Goal: Task Accomplishment & Management: Use online tool/utility

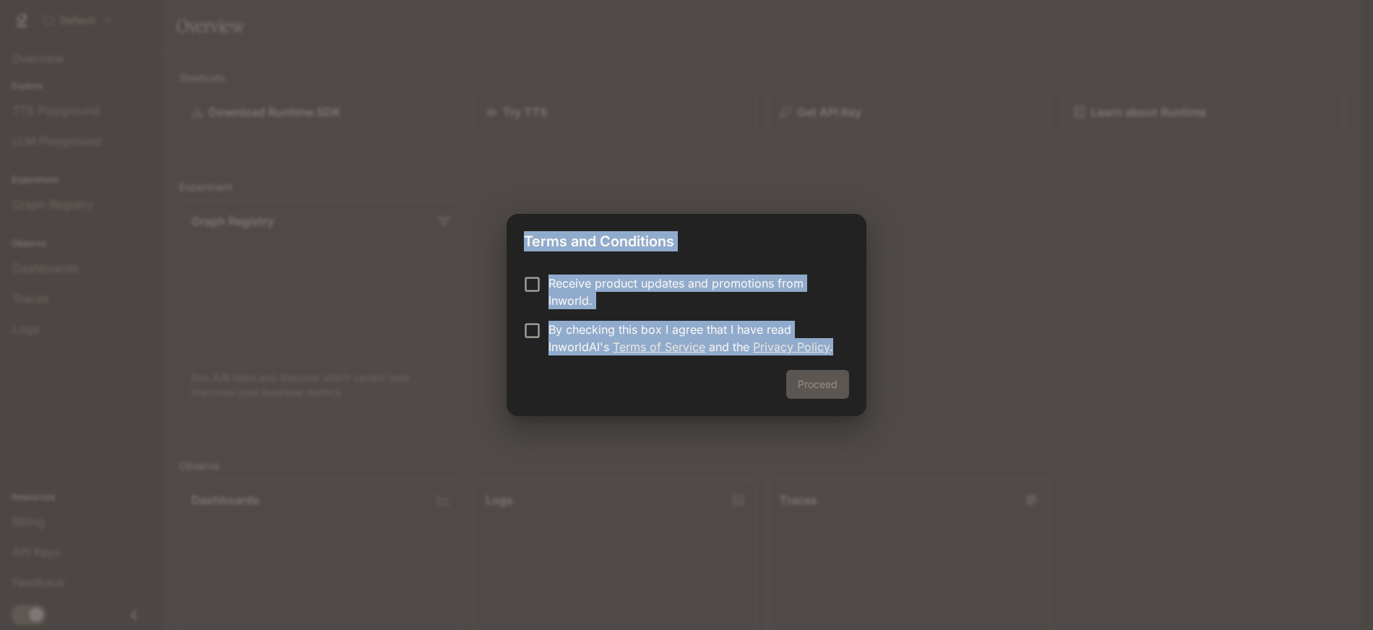
drag, startPoint x: 831, startPoint y: 347, endPoint x: 518, endPoint y: 228, distance: 334.7
click at [518, 228] on div "Terms and Conditions Receive product updates and promotions from Inworld. By ch…" at bounding box center [687, 315] width 360 height 202
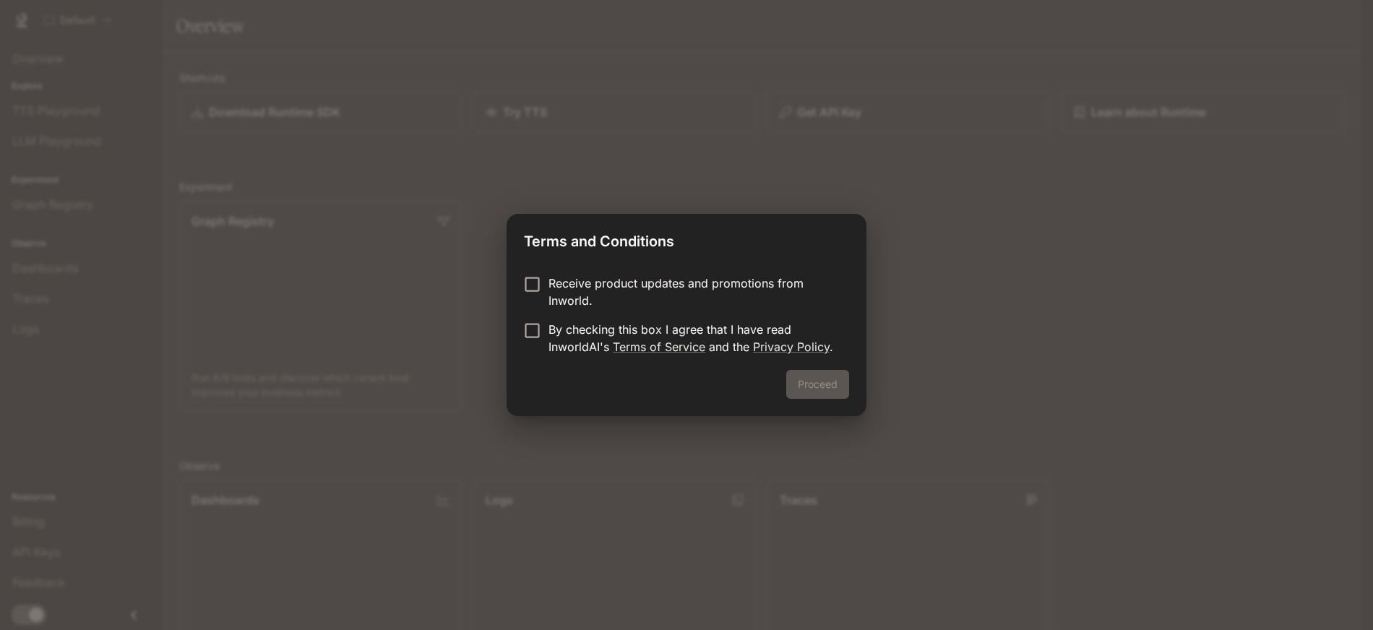
click at [812, 306] on p "Receive product updates and promotions from Inworld." at bounding box center [693, 292] width 289 height 35
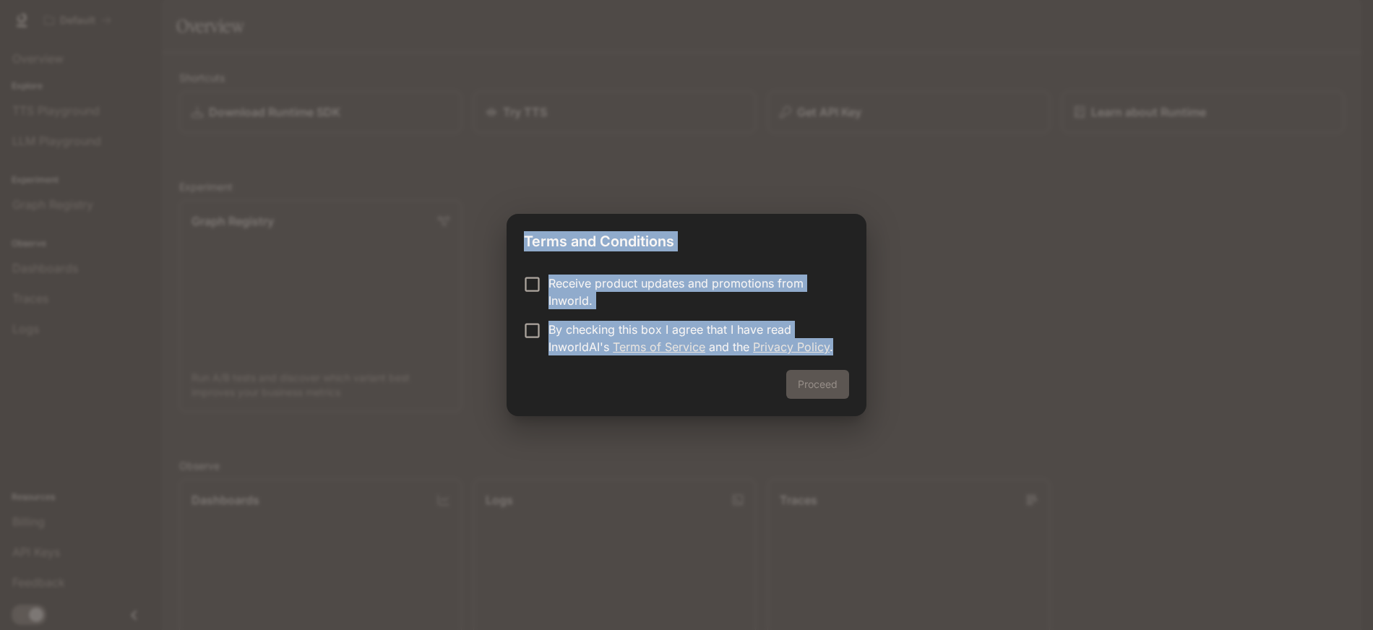
drag, startPoint x: 836, startPoint y: 345, endPoint x: 493, endPoint y: 239, distance: 358.7
click at [493, 239] on div "Terms and Conditions Receive product updates and promotions from Inworld. By ch…" at bounding box center [686, 315] width 1373 height 630
click at [761, 250] on h2 "Terms and Conditions" at bounding box center [687, 238] width 360 height 49
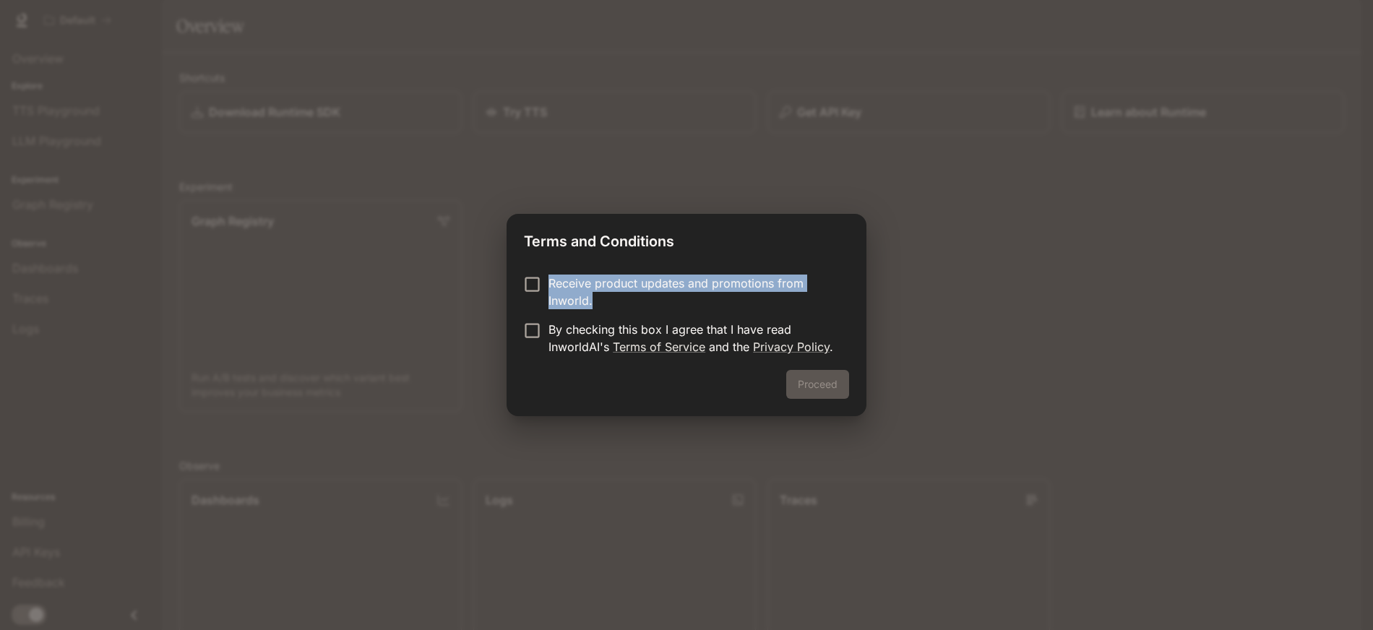
drag, startPoint x: 609, startPoint y: 298, endPoint x: 519, endPoint y: 263, distance: 96.8
click at [519, 263] on div "Receive product updates and promotions from Inworld. By checking this box I agr…" at bounding box center [687, 316] width 360 height 107
copy p "Receive product updates and promotions from Inworld."
click at [687, 252] on h2 "Terms and Conditions" at bounding box center [687, 238] width 360 height 49
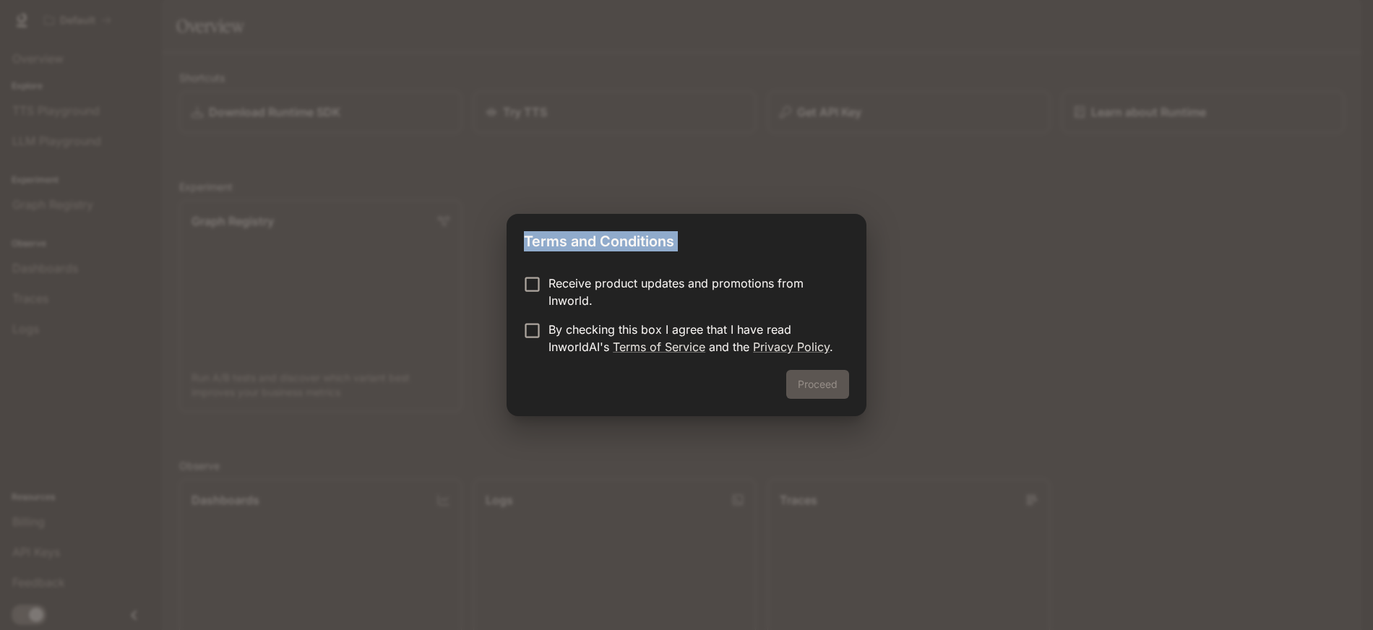
drag, startPoint x: 687, startPoint y: 252, endPoint x: 488, endPoint y: 242, distance: 199.7
click at [488, 242] on div "Terms and Conditions Receive product updates and promotions from Inworld. By ch…" at bounding box center [686, 315] width 1373 height 630
copy div "Terms and Conditions"
click at [677, 317] on form "Receive product updates and promotions from Inworld. By checking this box I agr…" at bounding box center [686, 315] width 325 height 81
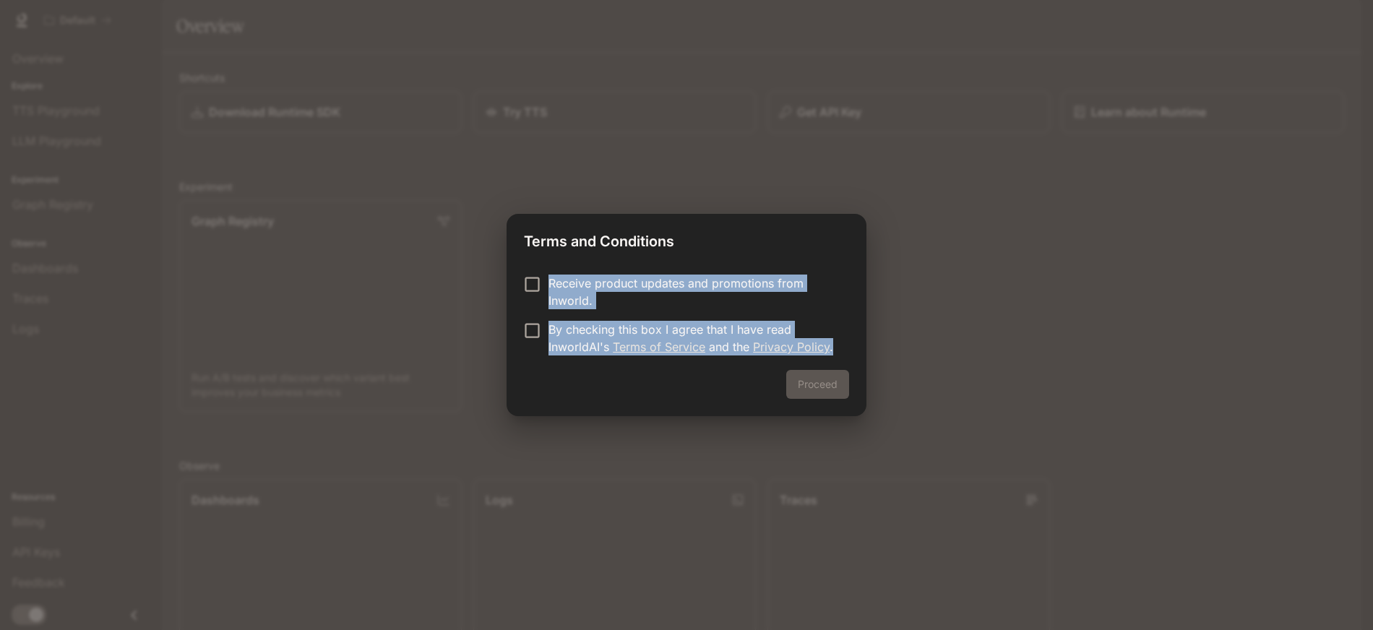
drag, startPoint x: 836, startPoint y: 348, endPoint x: 485, endPoint y: 264, distance: 361.1
click at [485, 264] on div "Terms and Conditions Receive product updates and promotions from Inworld. By ch…" at bounding box center [686, 315] width 1373 height 630
copy form "Receive product updates and promotions from Inworld. By checking this box I agr…"
click at [654, 317] on form "Receive product updates and promotions from Inworld. By checking this box I agr…" at bounding box center [686, 315] width 325 height 81
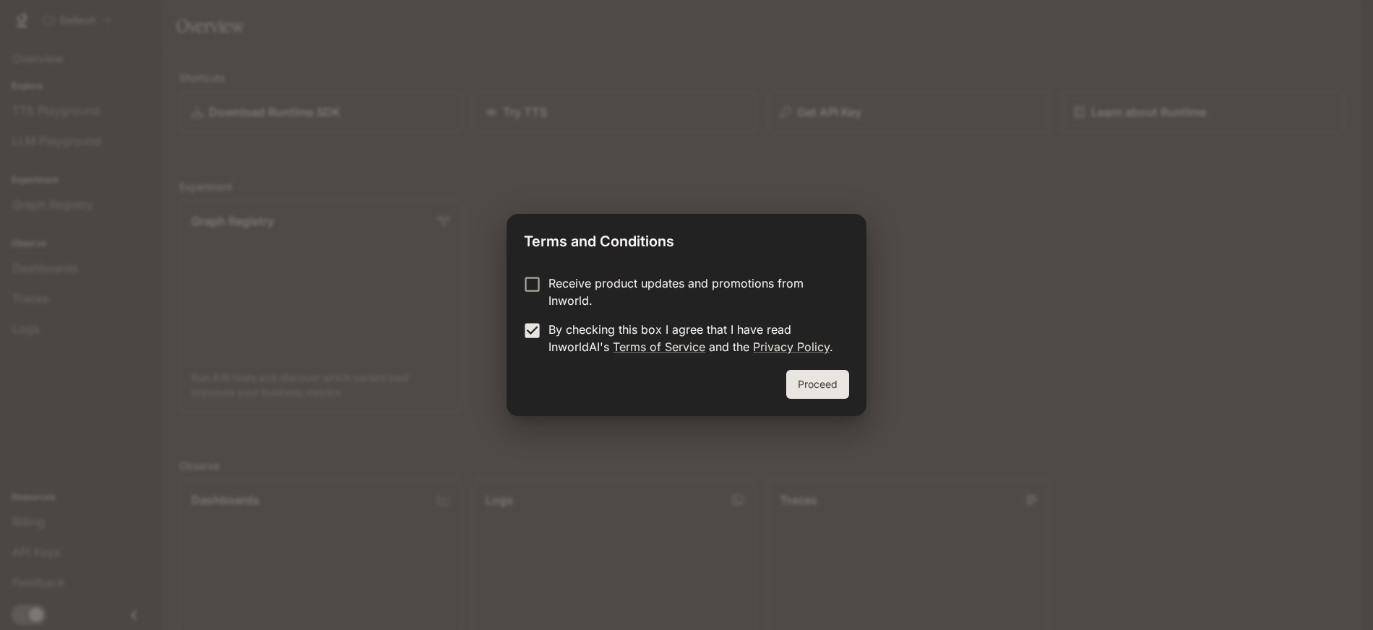
click at [825, 391] on button "Proceed" at bounding box center [817, 384] width 63 height 29
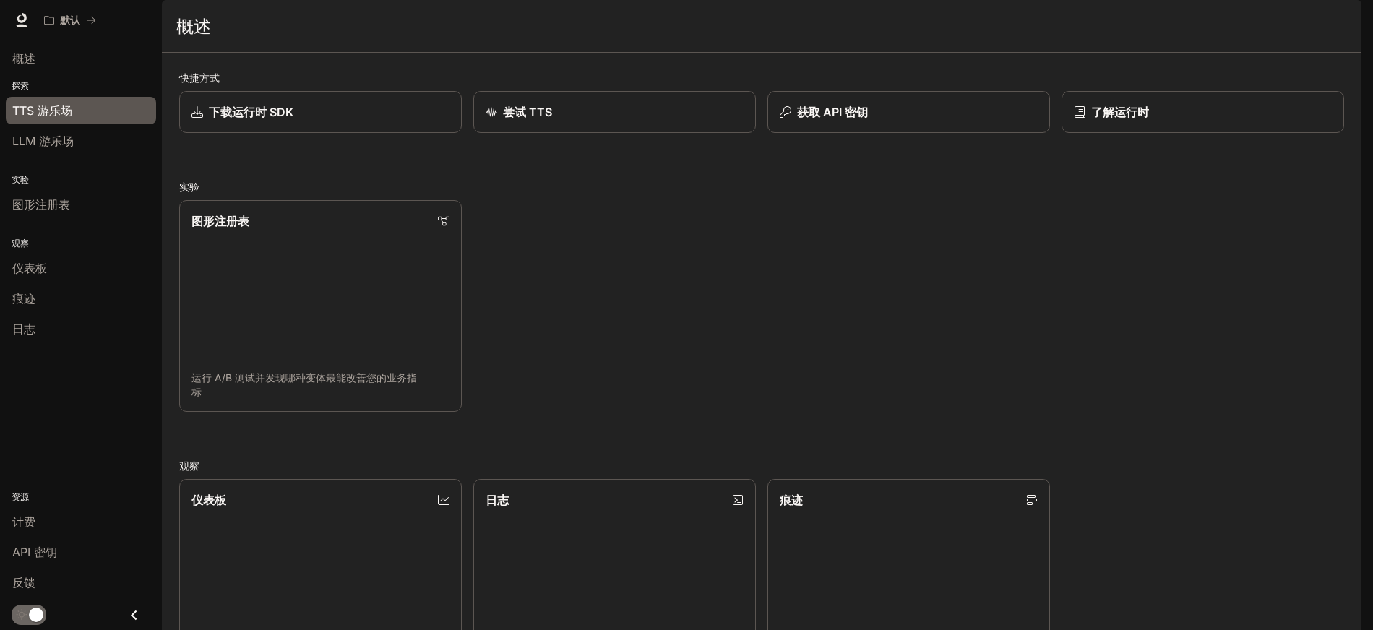
click at [82, 116] on div "TTS 游乐场" at bounding box center [80, 110] width 137 height 17
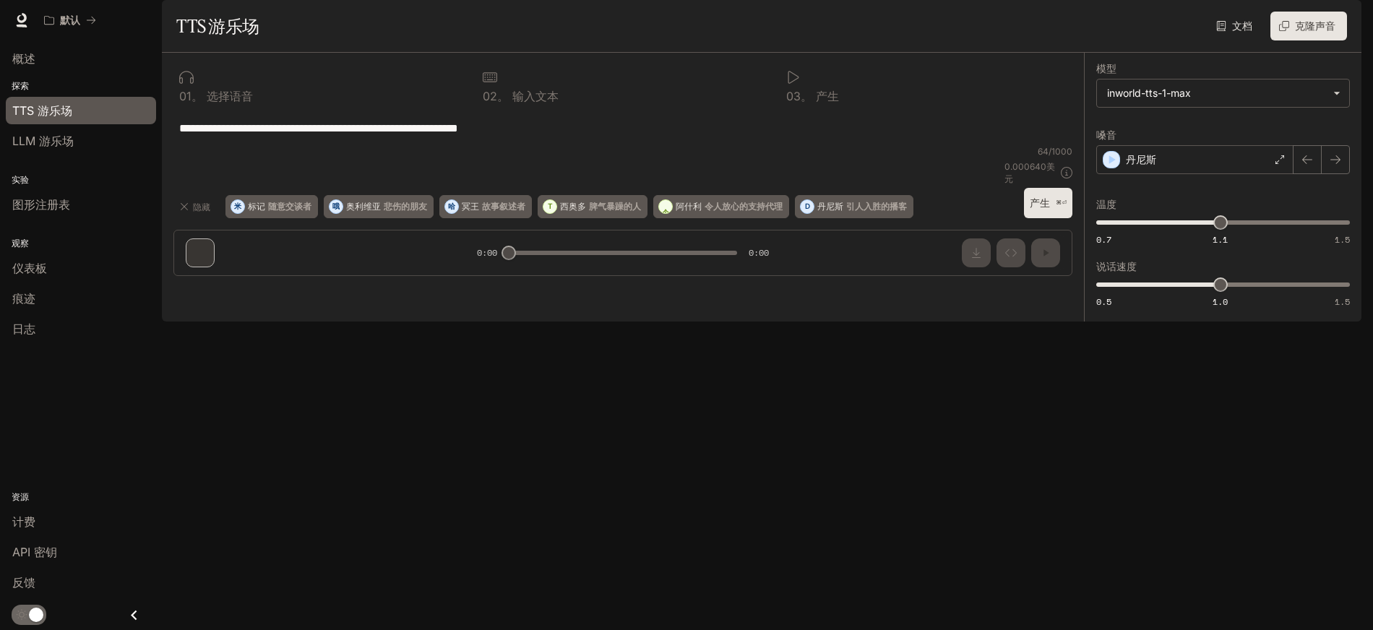
click at [507, 145] on div "**********" at bounding box center [622, 128] width 899 height 35
click at [53, 145] on font "LLM 游乐场" at bounding box center [42, 141] width 61 height 14
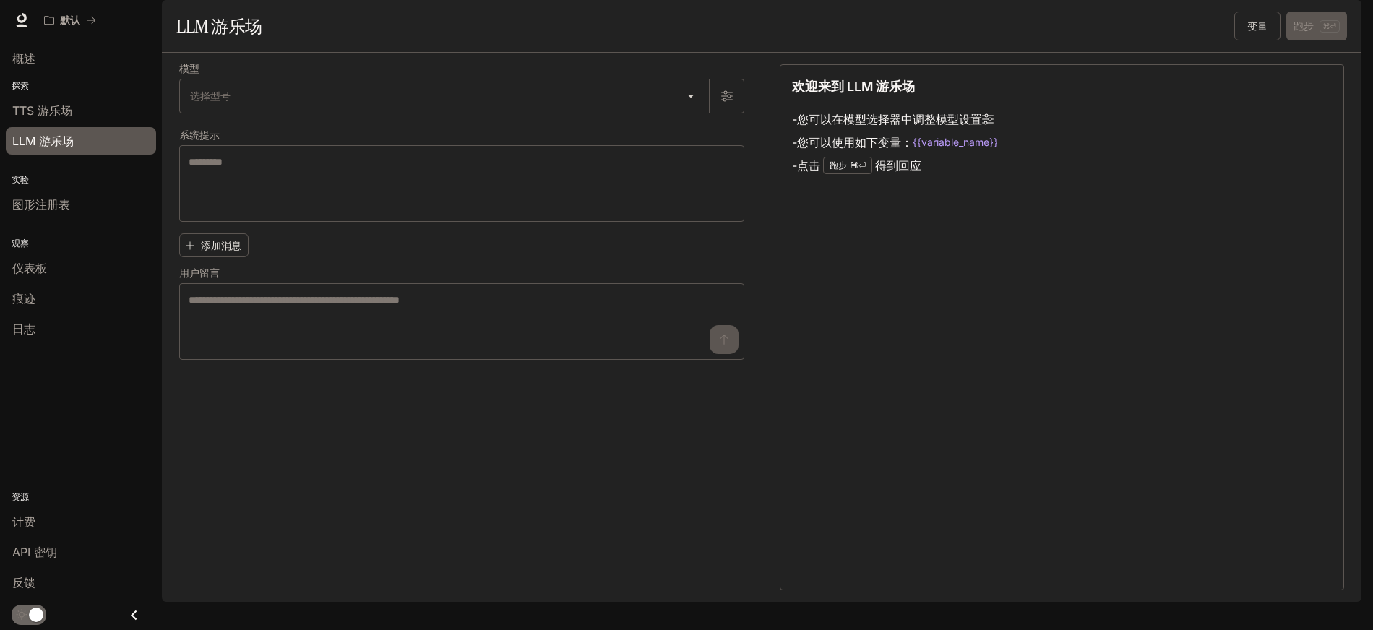
click at [372, 165] on div "模型 选择型号 ​ 系统提示 * ​ 添加消息 用户留言 * ​" at bounding box center [461, 212] width 565 height 296
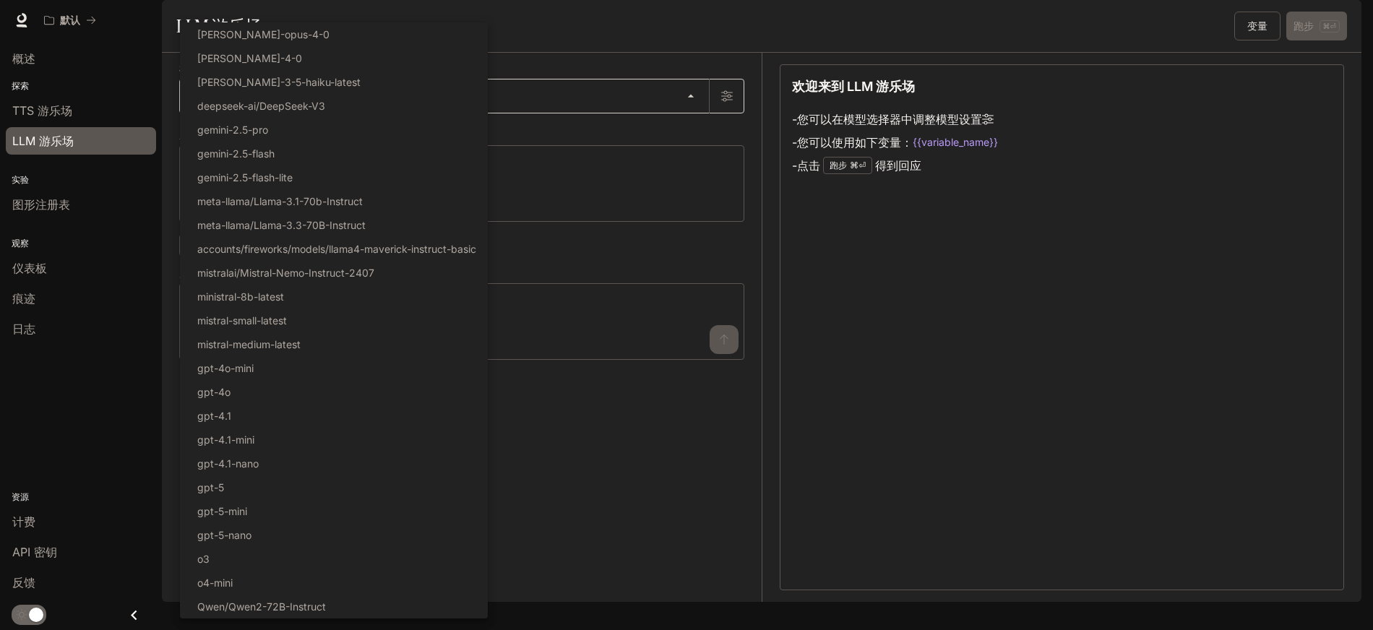
click at [367, 146] on body "跳至主要内容 默认 运行时 运行时 文档 文档 门户网站 概述 探索 TTS 游乐场 LLM 游乐场 实验 图形注册表 观察 仪表板 痕迹 日志 资源 计费 …" at bounding box center [686, 315] width 1373 height 630
click at [475, 174] on div at bounding box center [686, 315] width 1373 height 630
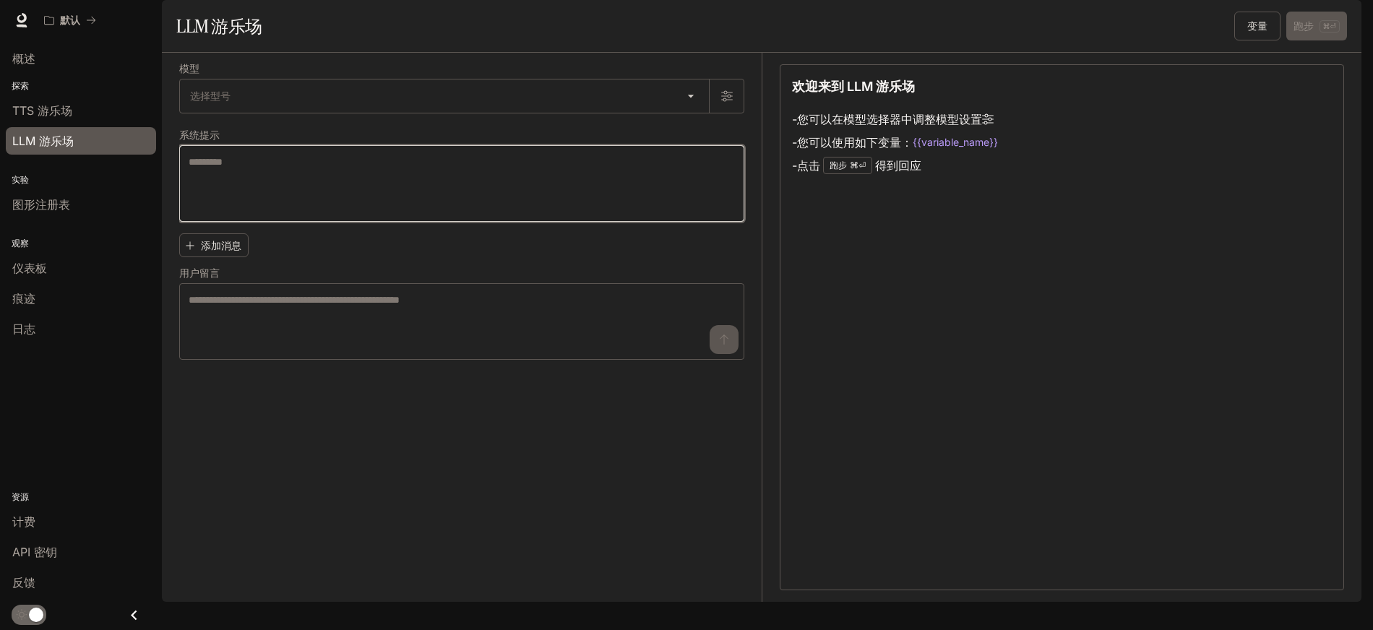
click at [399, 203] on textarea at bounding box center [462, 184] width 546 height 58
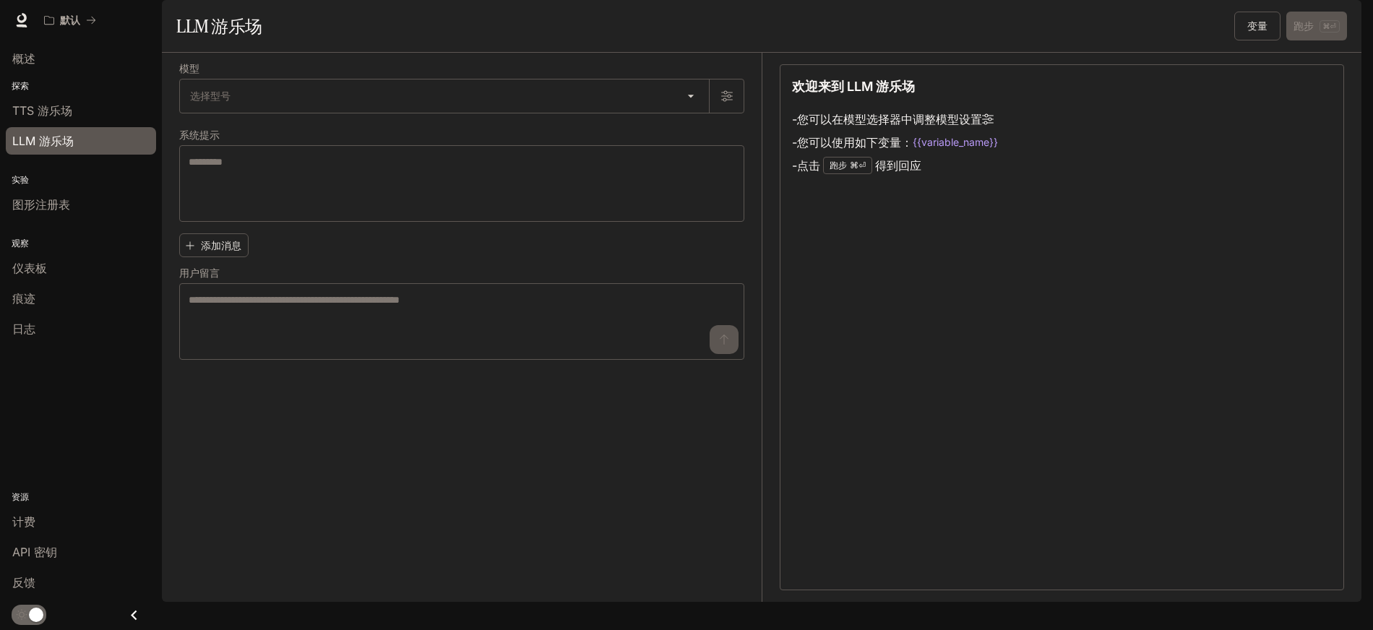
click at [412, 299] on div "添加消息 用户留言 * ​" at bounding box center [461, 294] width 565 height 132
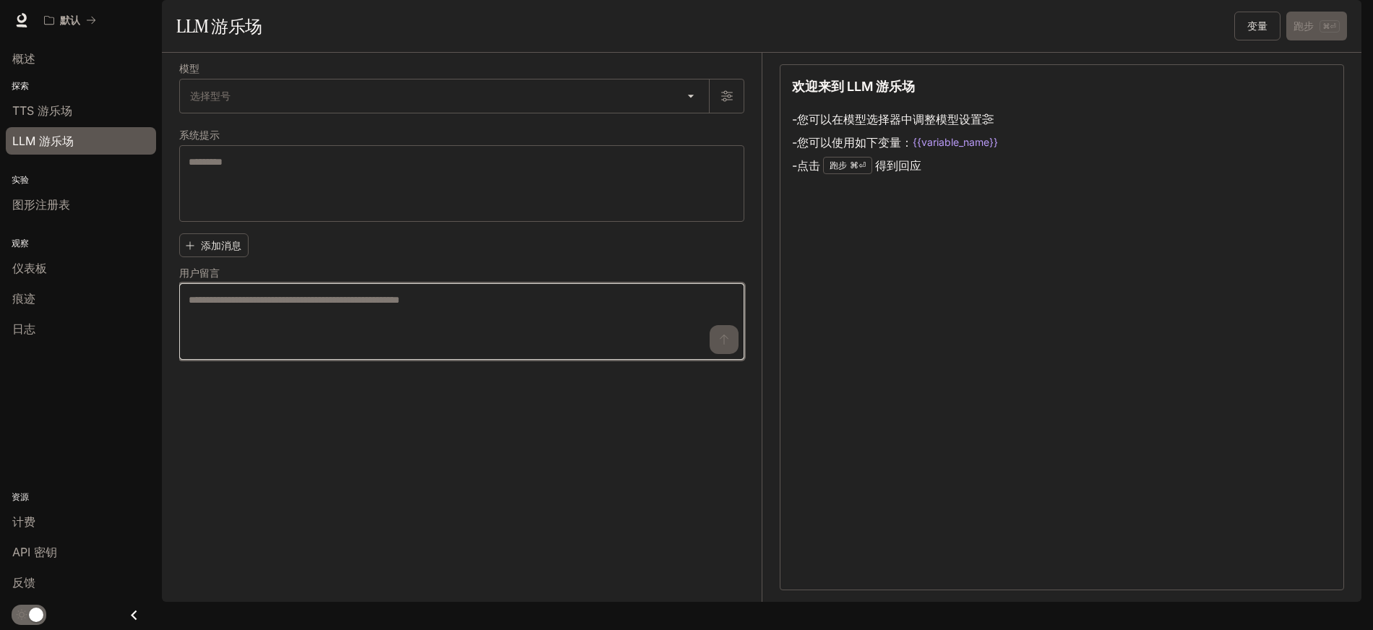
click at [398, 347] on textarea at bounding box center [462, 322] width 546 height 58
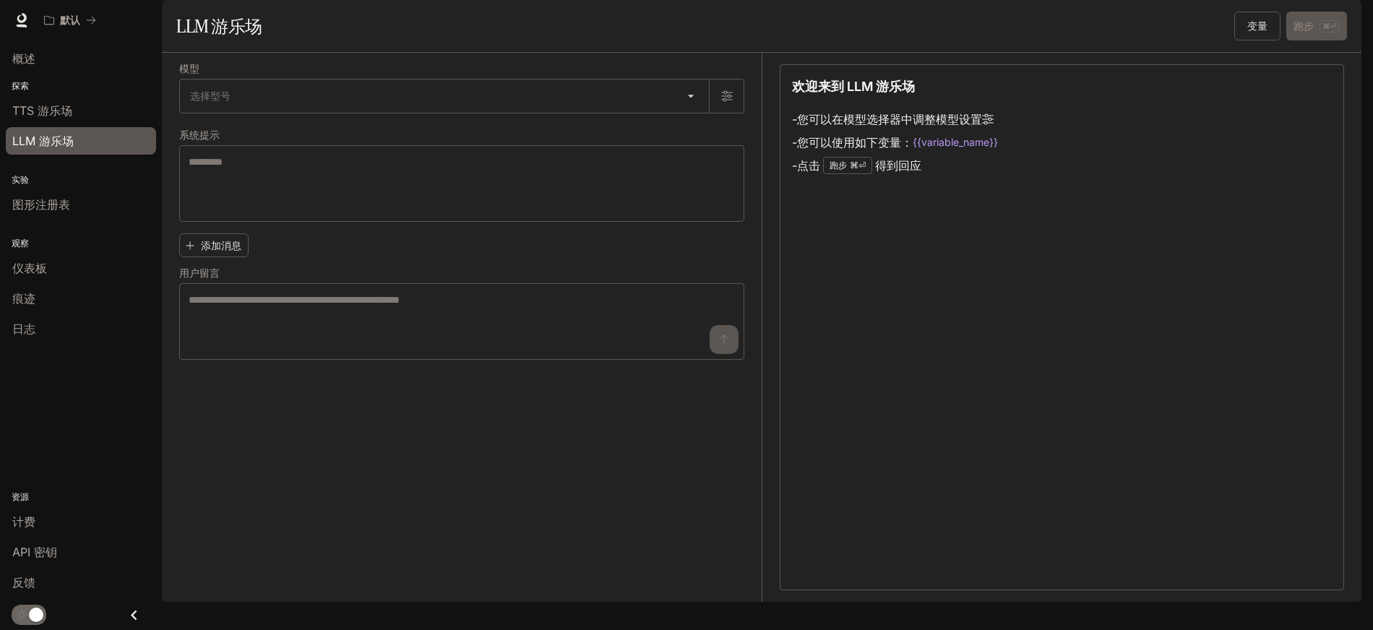
click at [432, 289] on div "添加消息 用户留言 * ​" at bounding box center [461, 294] width 565 height 132
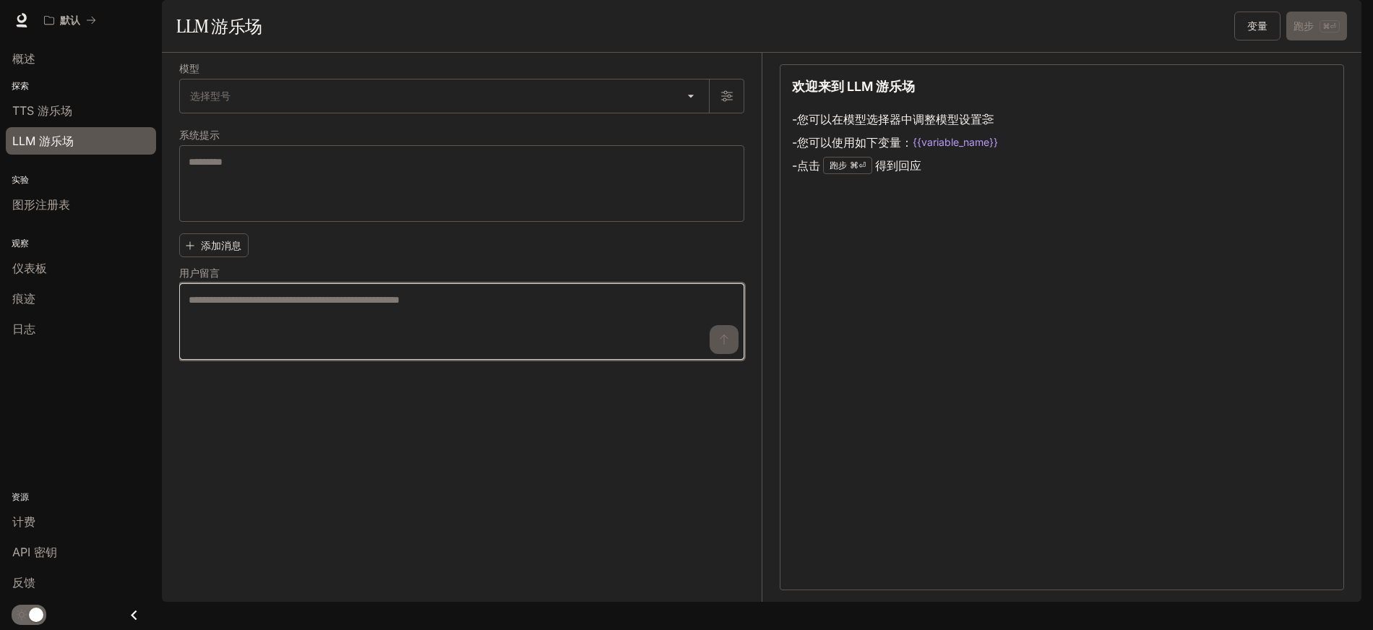
click at [296, 351] on textarea at bounding box center [462, 322] width 546 height 58
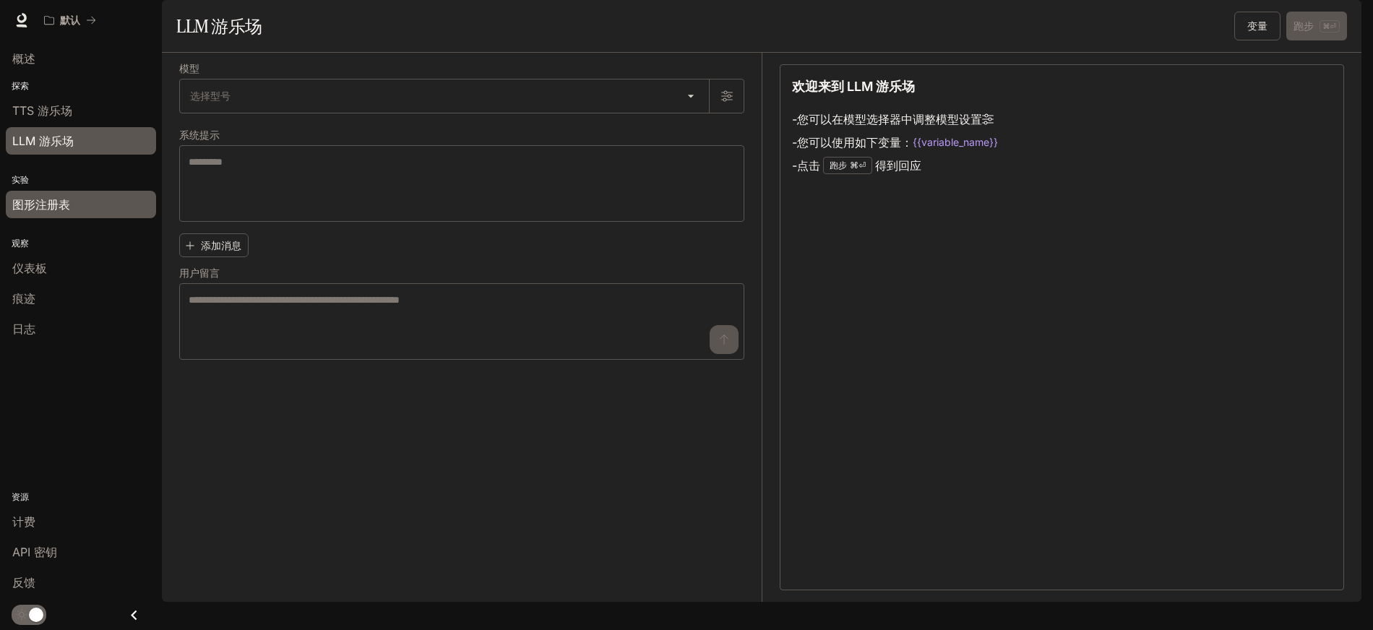
click at [69, 198] on font "图形注册表" at bounding box center [41, 204] width 58 height 14
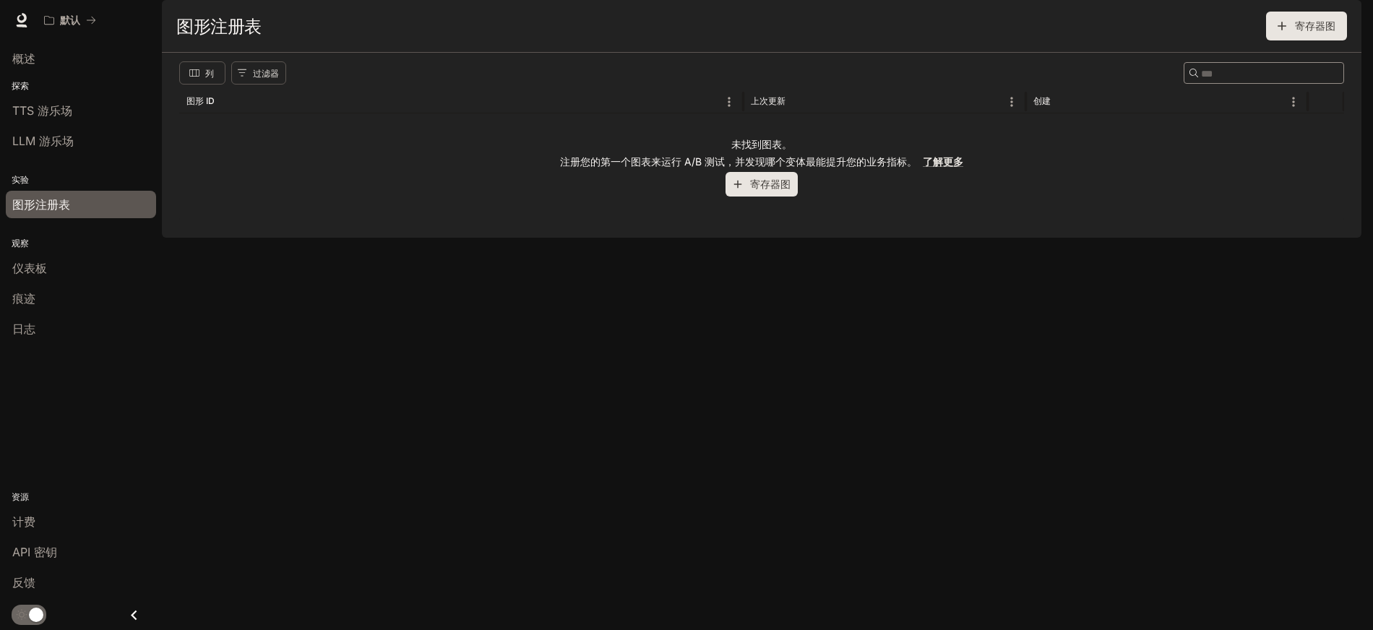
click at [79, 168] on div "实验 图形注册表" at bounding box center [81, 191] width 162 height 64
click at [89, 153] on link "LLM 游乐场" at bounding box center [81, 140] width 150 height 27
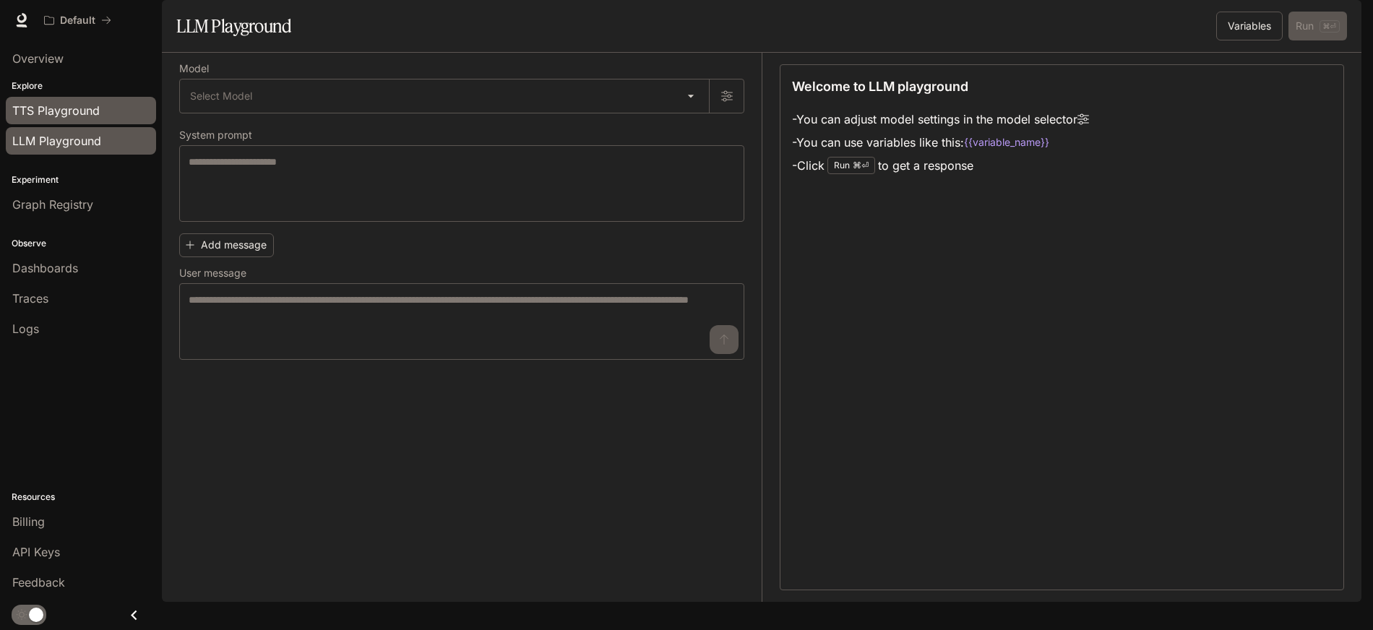
click at [97, 121] on link "TTS Playground" at bounding box center [81, 110] width 150 height 27
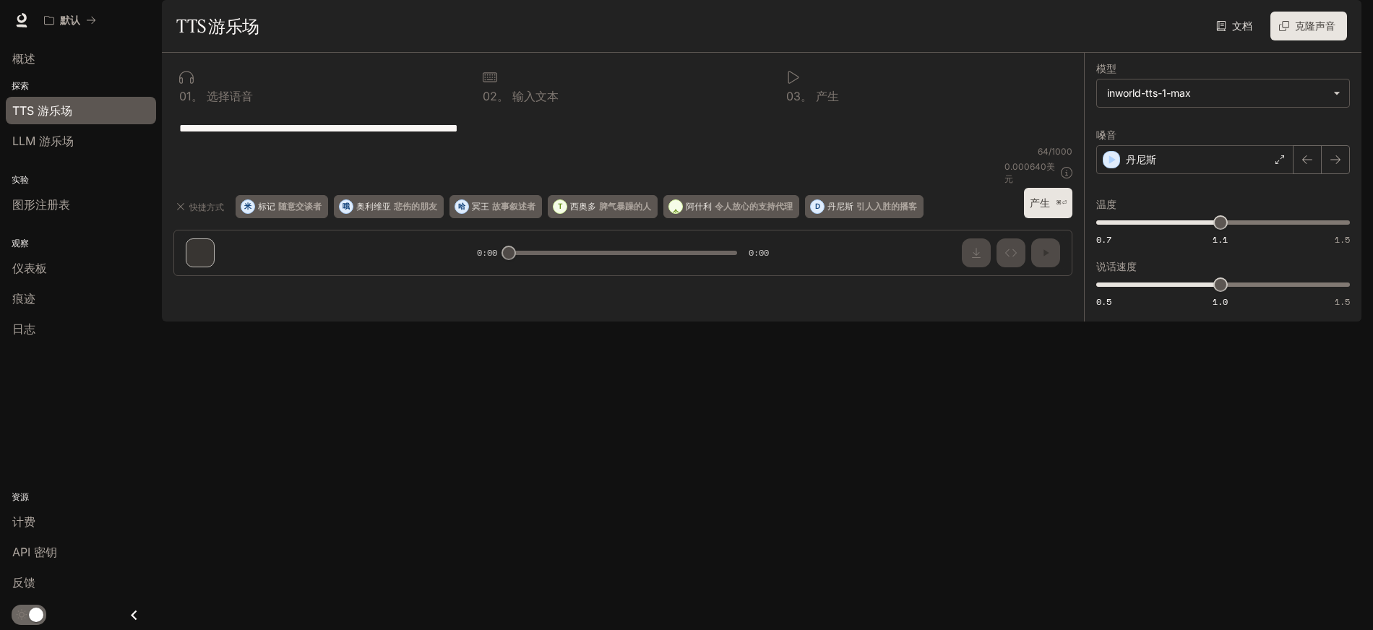
click at [1297, 32] on font "克隆声音" at bounding box center [1315, 26] width 40 height 12
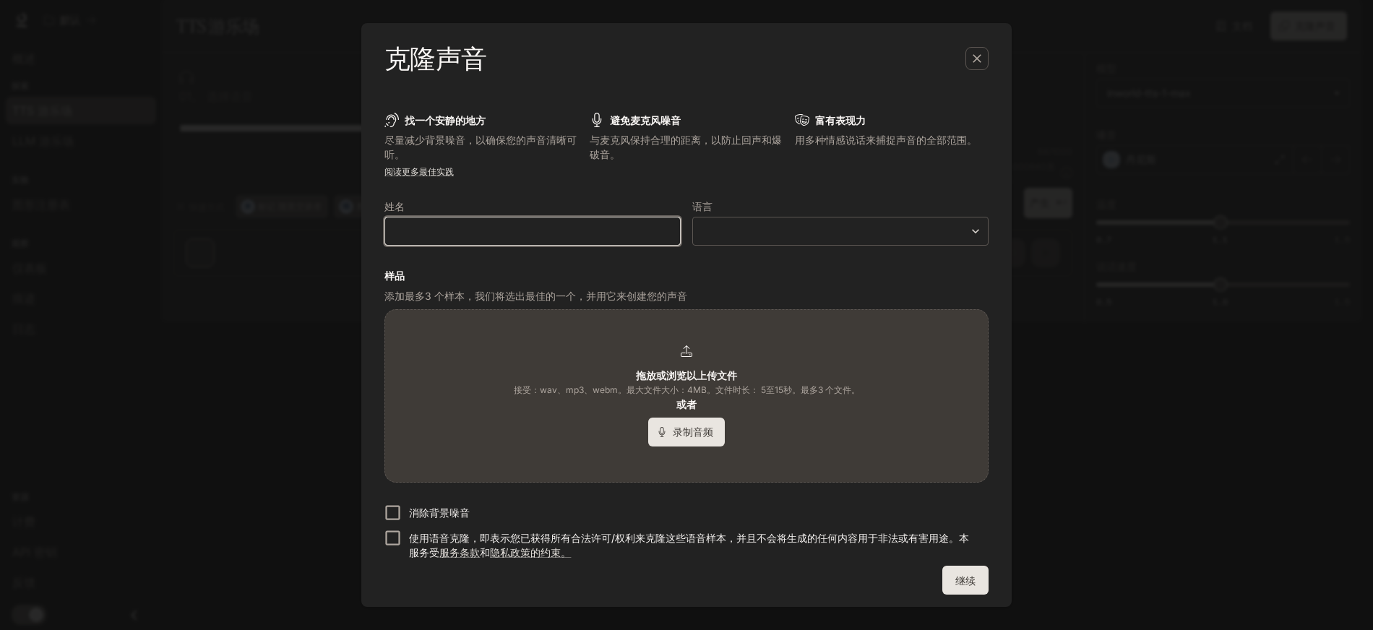
click at [536, 237] on input "text" at bounding box center [532, 231] width 295 height 14
type input "*"
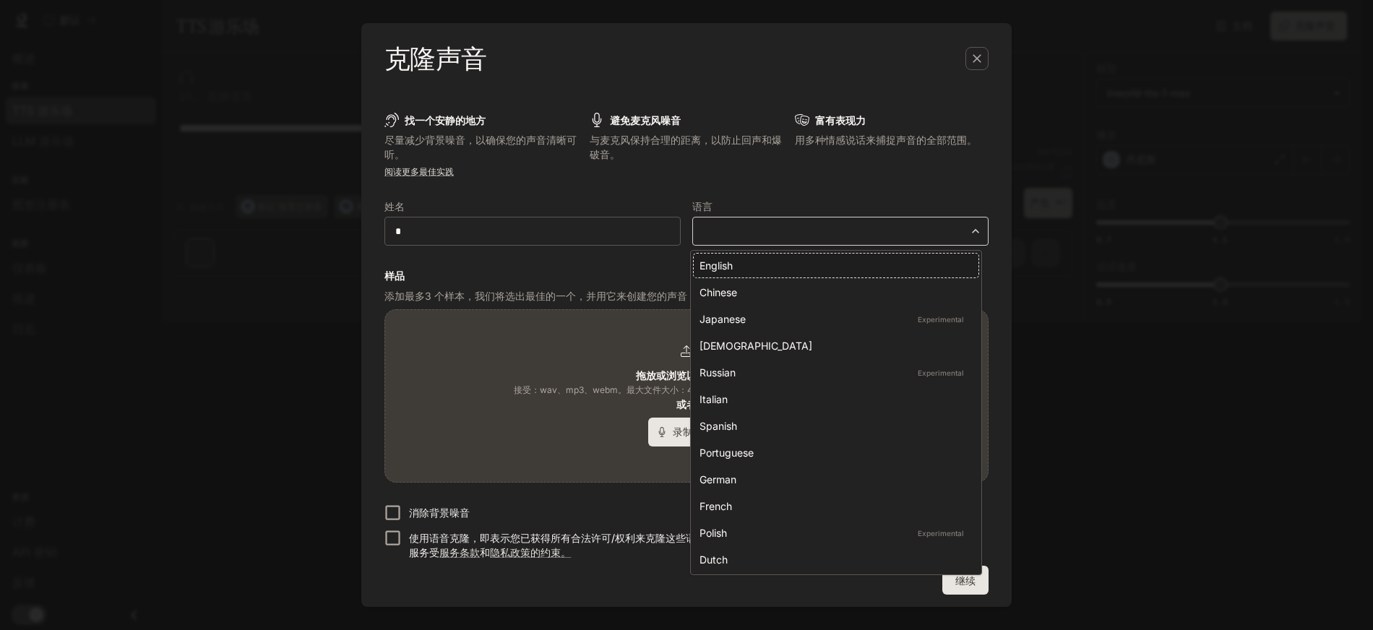
click at [746, 226] on body "**********" at bounding box center [686, 315] width 1373 height 630
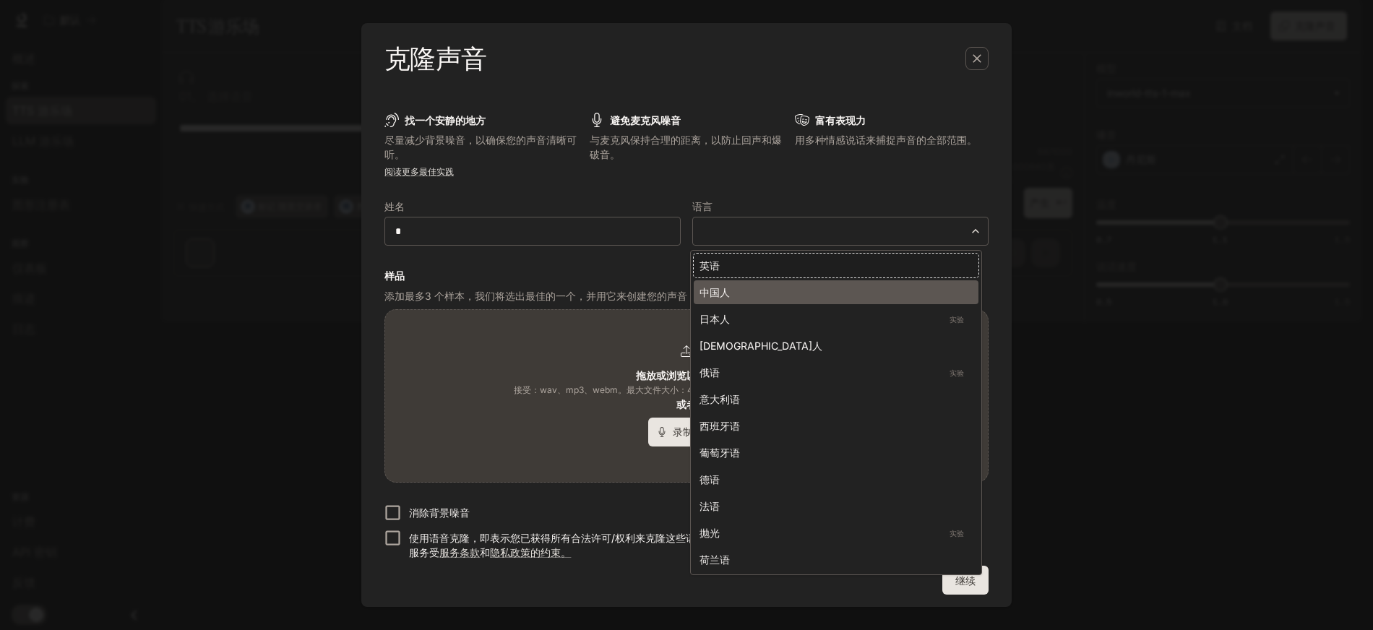
click at [744, 299] on div "中国人" at bounding box center [833, 292] width 267 height 15
type input "*****"
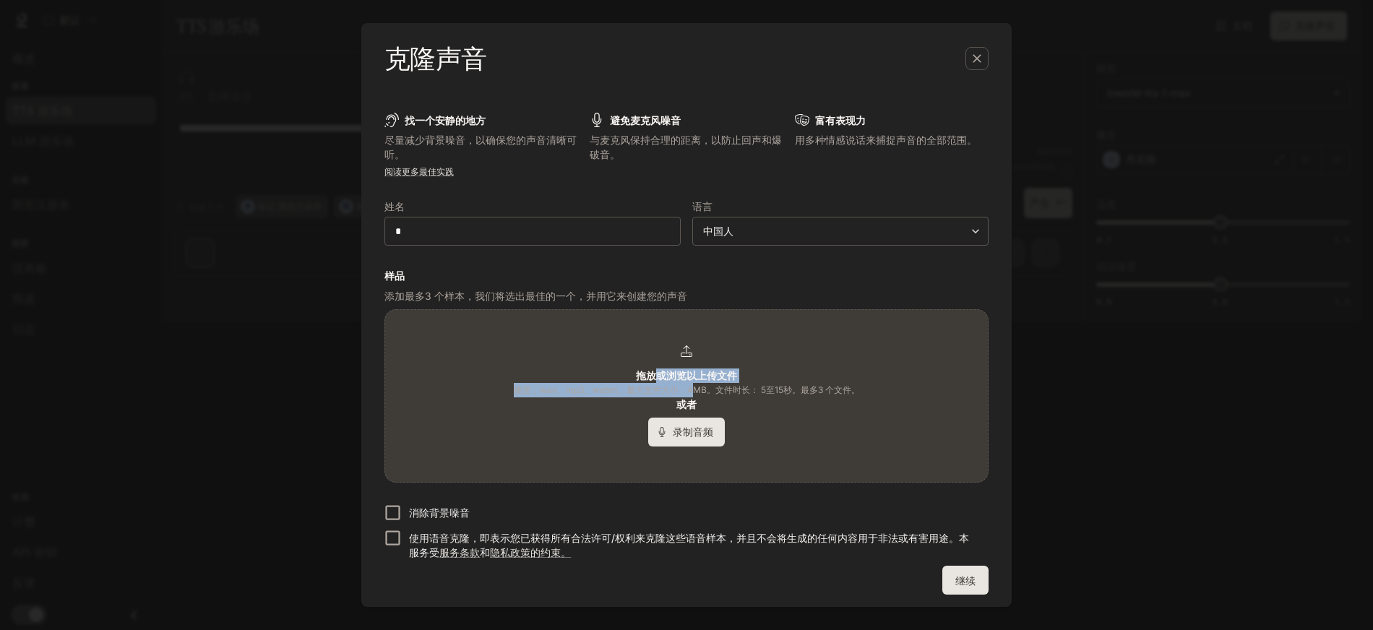
drag, startPoint x: 650, startPoint y: 369, endPoint x: 689, endPoint y: 387, distance: 43.0
click at [690, 388] on div "拖放或浏览以上传文件 接受：wav、mp3、webm。最大文件大小：4MB。文件时长： 5 至 15 秒。最多 3 个 文件。 或者 录制音频" at bounding box center [687, 395] width 346 height 101
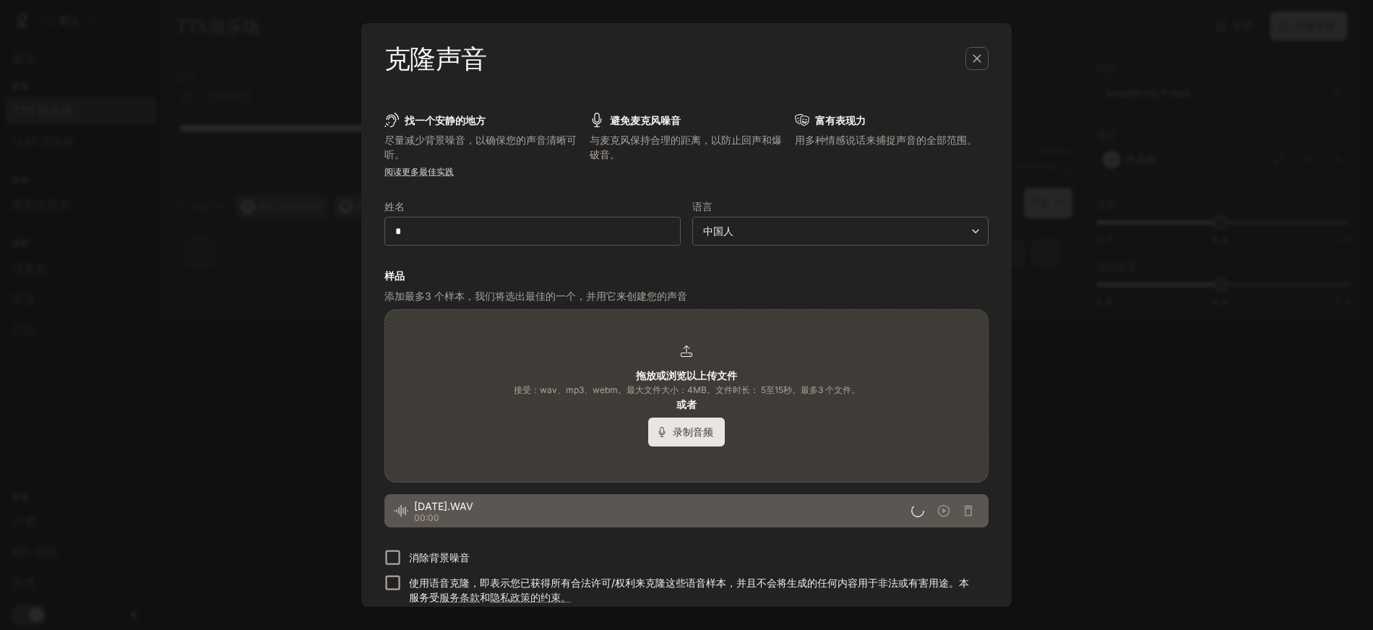
click at [478, 427] on div "拖放或浏览以上传文件 接受：wav、mp3、webm。最大文件大小：4MB。文件时长： 5 至 15 秒。最多 3 个 文件。 或者 录制音频" at bounding box center [686, 396] width 603 height 172
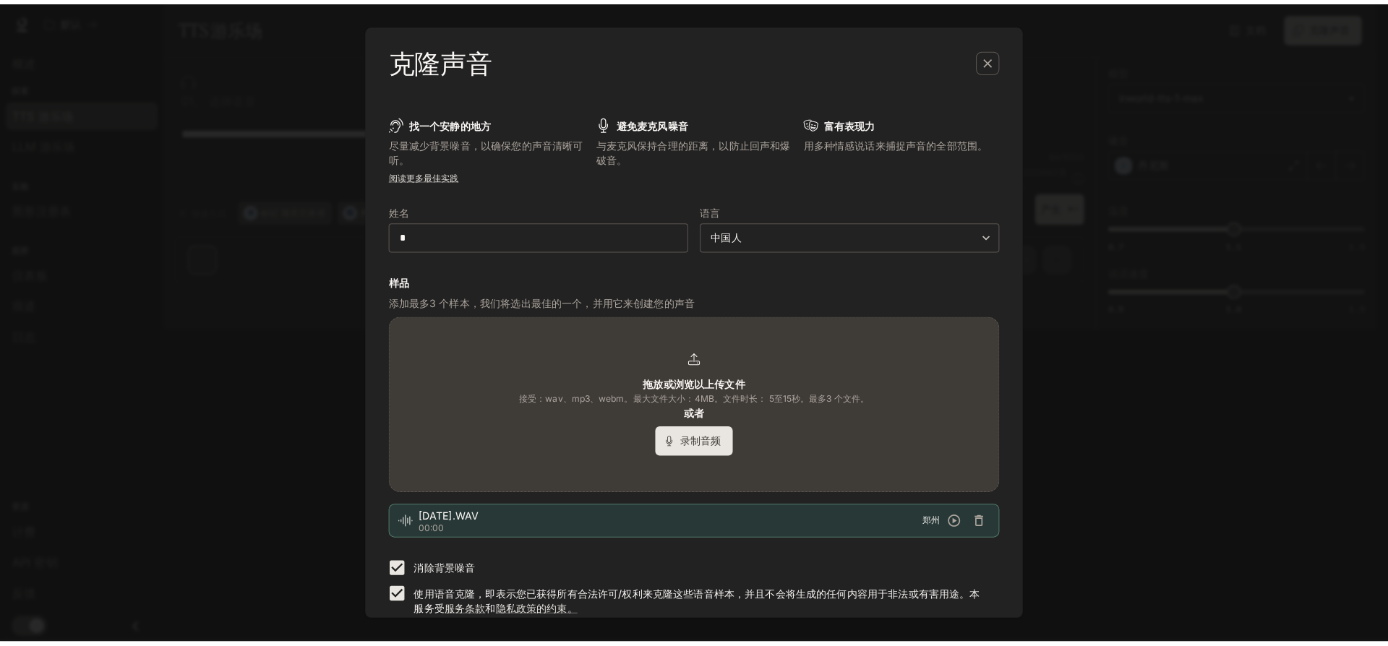
scroll to position [50, 0]
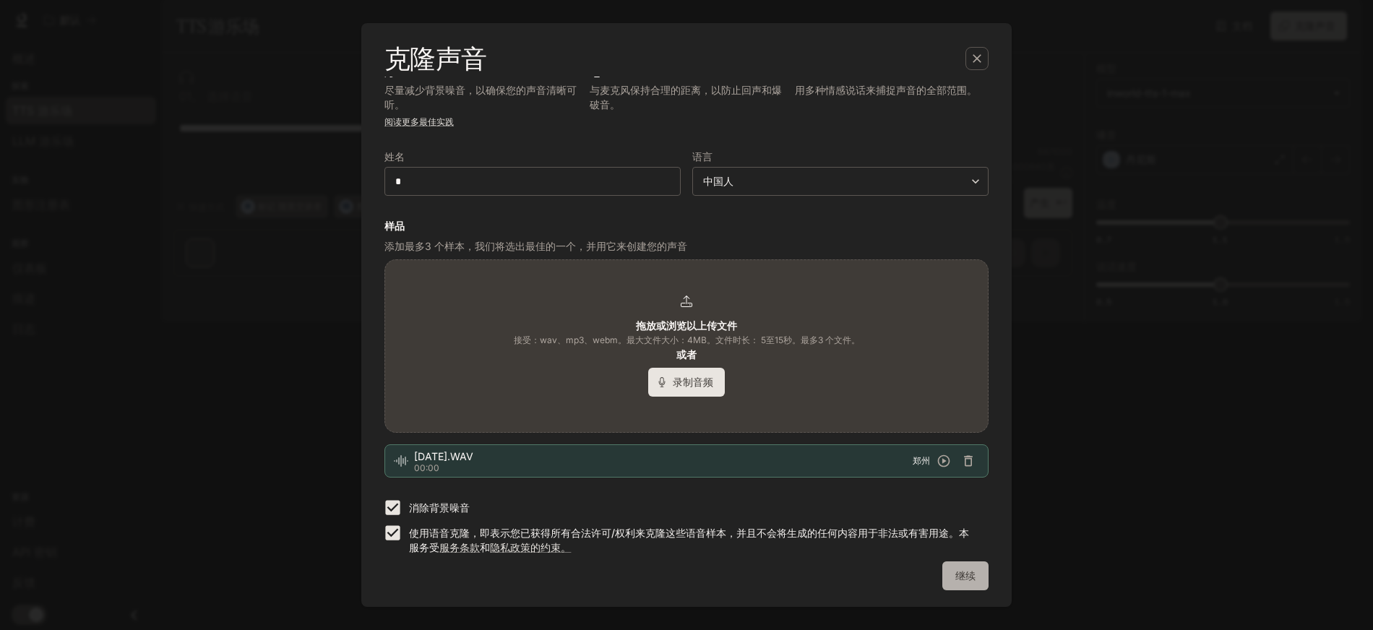
click at [965, 564] on button "继续" at bounding box center [966, 576] width 46 height 29
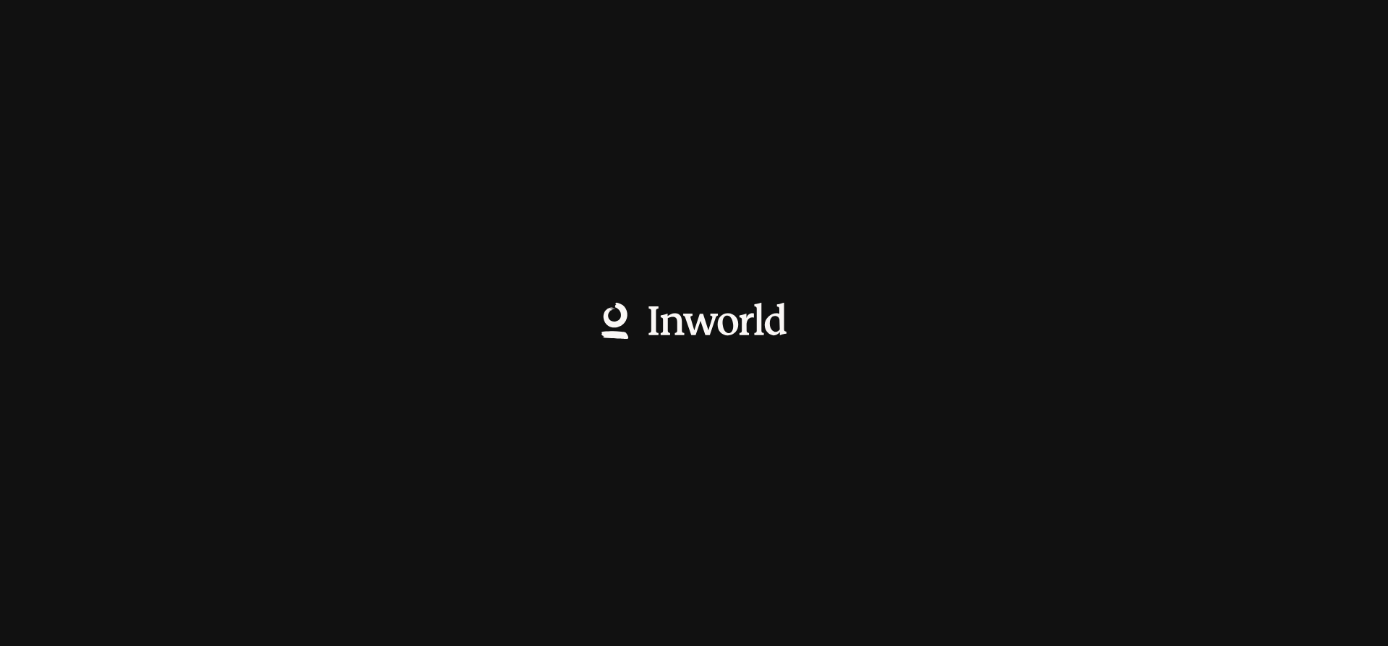
click at [984, 455] on div at bounding box center [694, 323] width 1388 height 646
click at [950, 372] on div at bounding box center [694, 323] width 1388 height 646
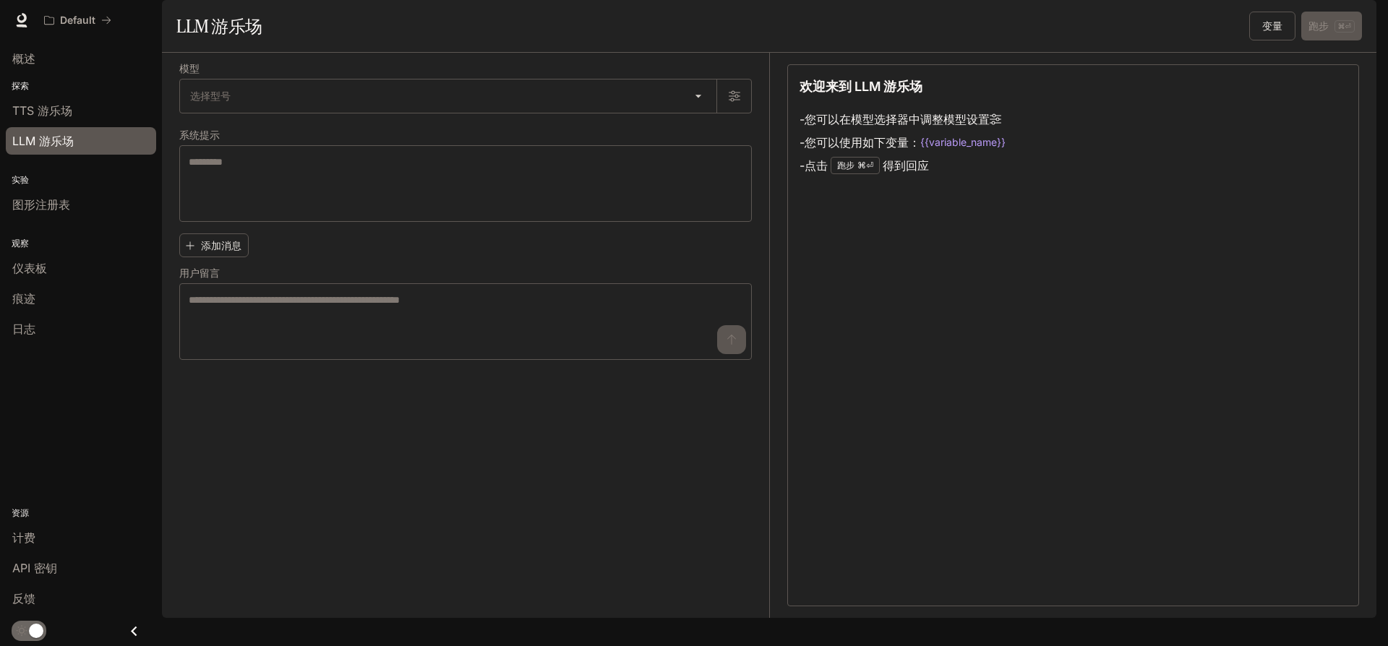
click at [656, 283] on label "用户留言" at bounding box center [465, 276] width 572 height 14
click at [61, 116] on font "TTS 游乐场" at bounding box center [42, 110] width 60 height 14
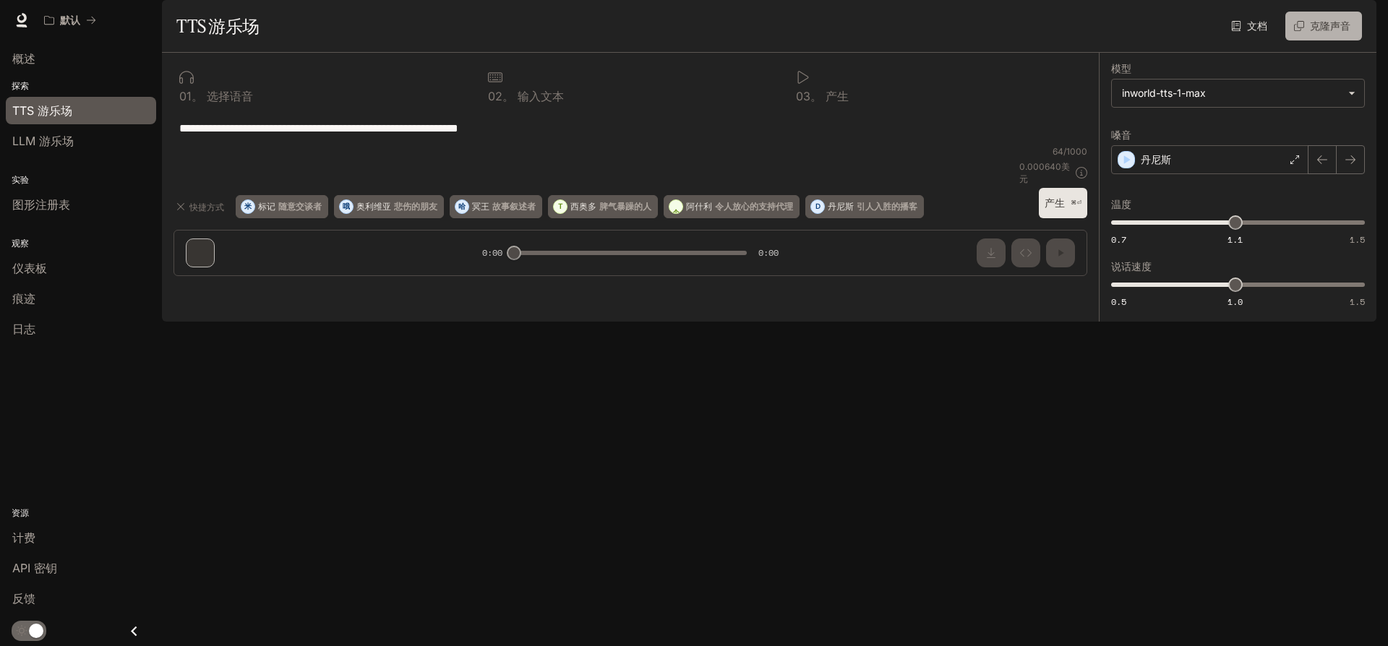
click at [1328, 32] on font "克隆声音" at bounding box center [1330, 26] width 40 height 12
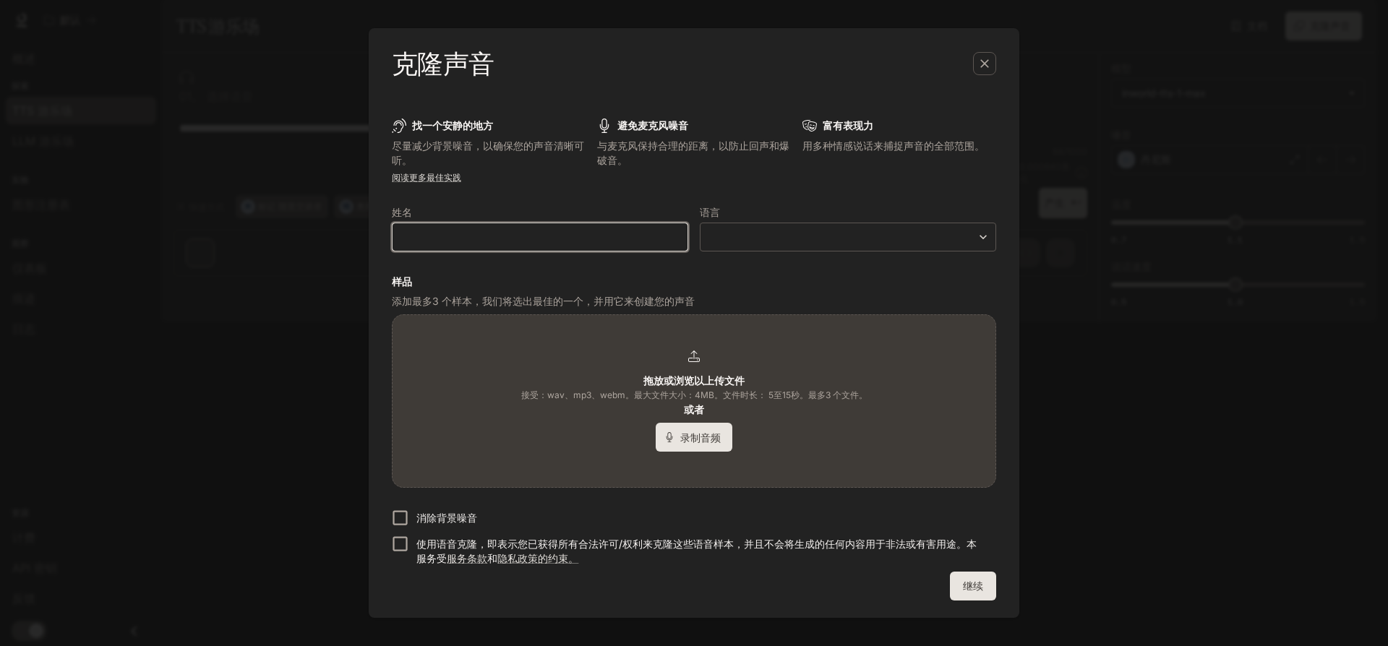
click at [624, 230] on input "text" at bounding box center [539, 237] width 295 height 14
click at [597, 223] on div "​" at bounding box center [540, 237] width 296 height 29
click at [563, 234] on input "text" at bounding box center [539, 237] width 295 height 14
type input "*"
click at [828, 241] on body "**********" at bounding box center [694, 323] width 1388 height 646
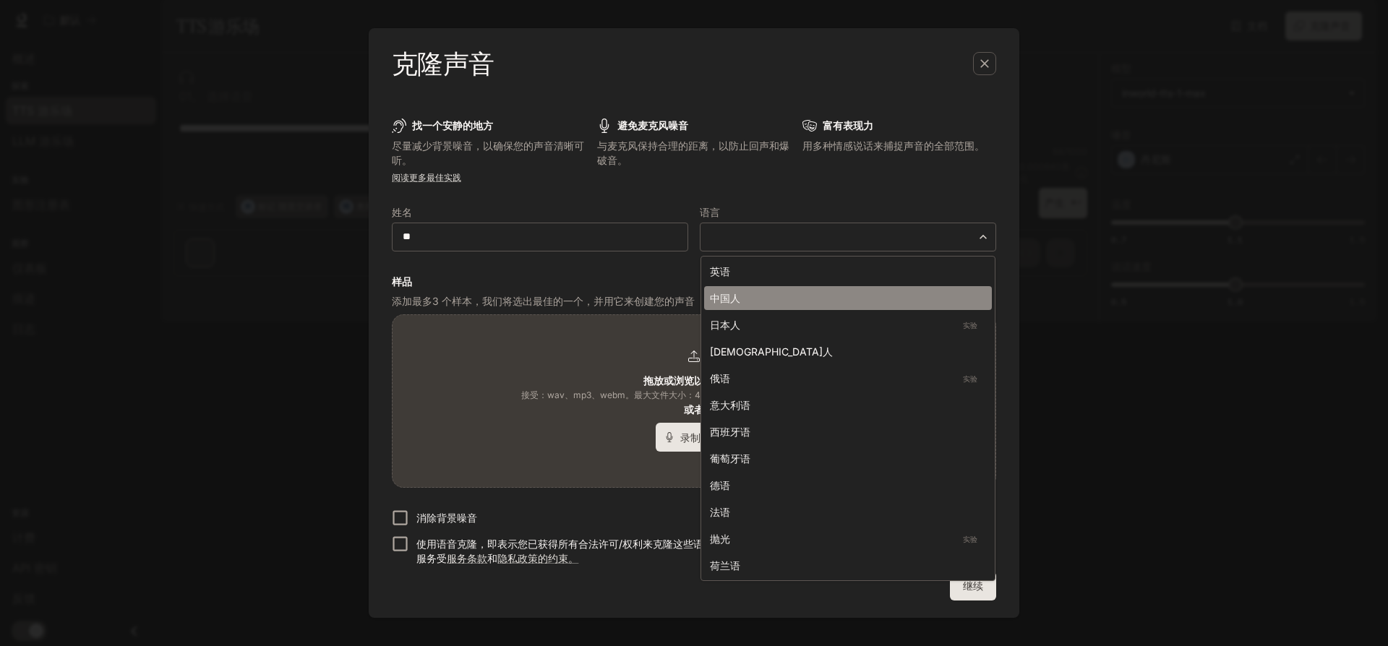
click at [800, 291] on div "中国人" at bounding box center [845, 298] width 270 height 15
type input "*****"
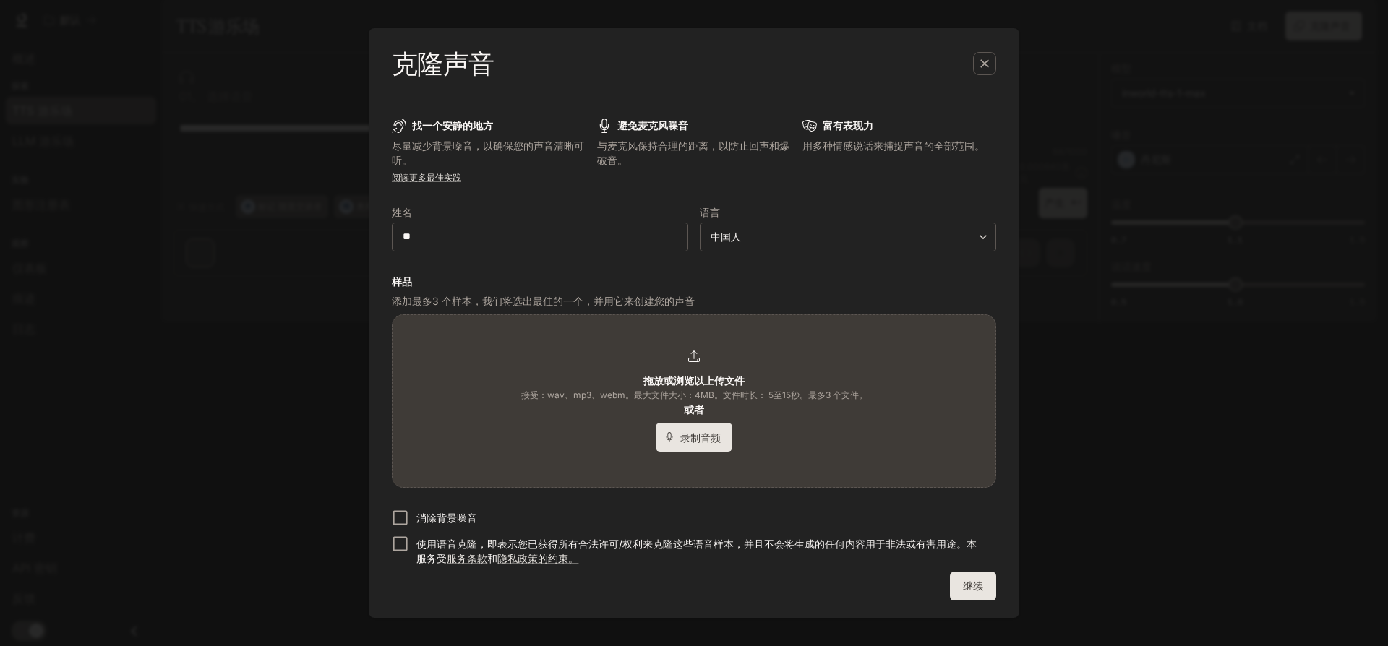
click at [721, 379] on font "拖放或浏览以上传文件" at bounding box center [693, 380] width 101 height 12
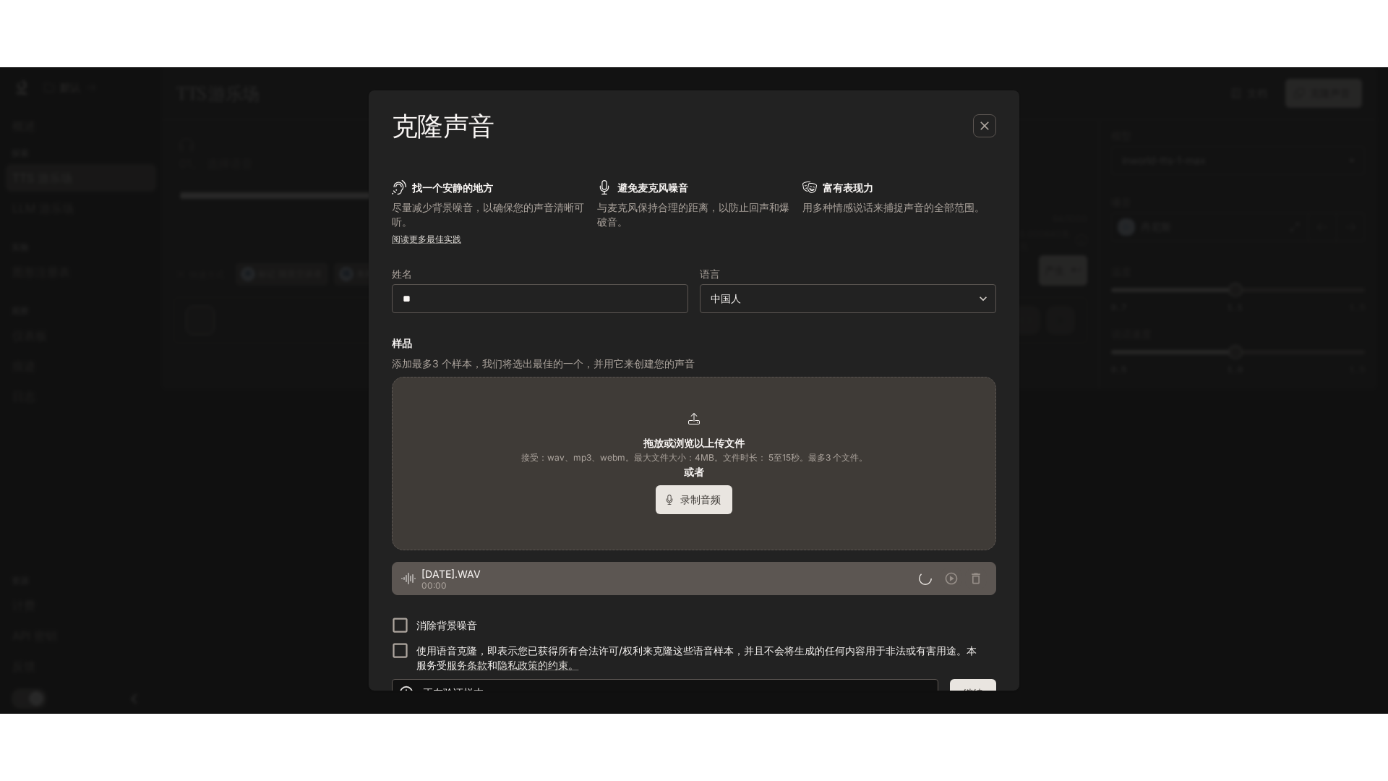
scroll to position [34, 0]
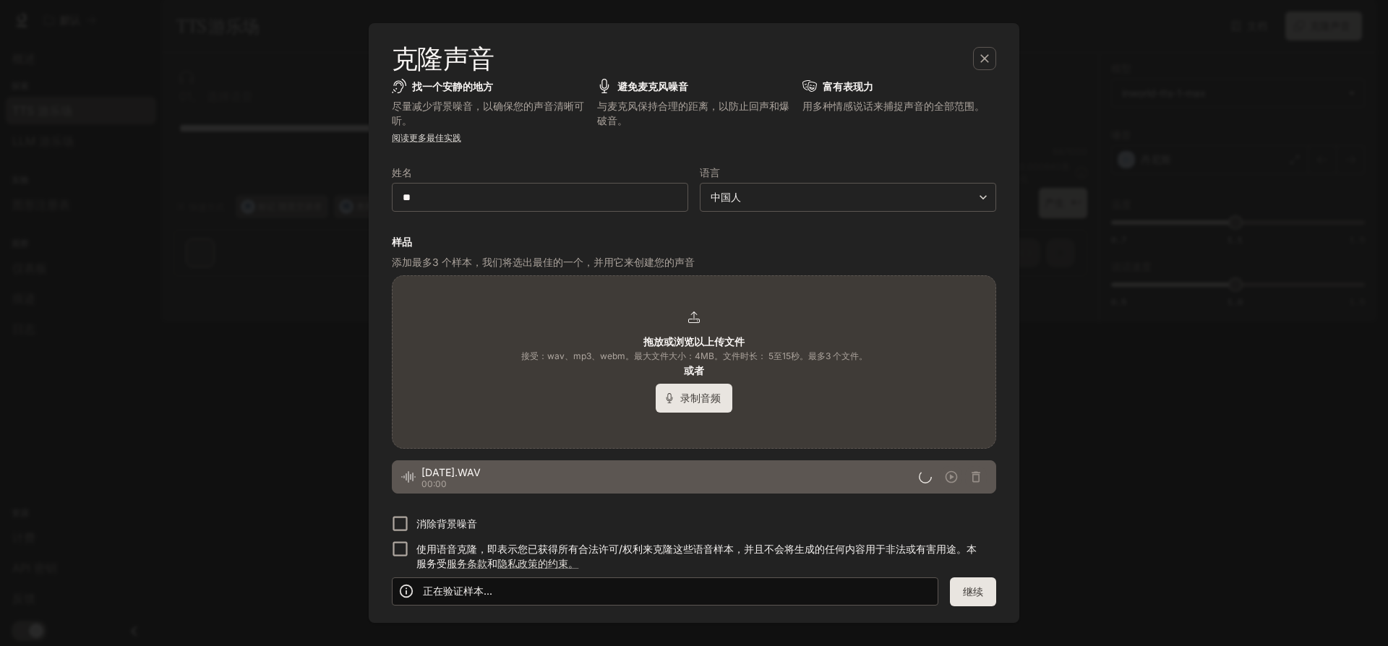
click at [455, 525] on font "消除背景噪音" at bounding box center [446, 524] width 61 height 12
click at [452, 559] on font "服务条款" at bounding box center [467, 563] width 40 height 12
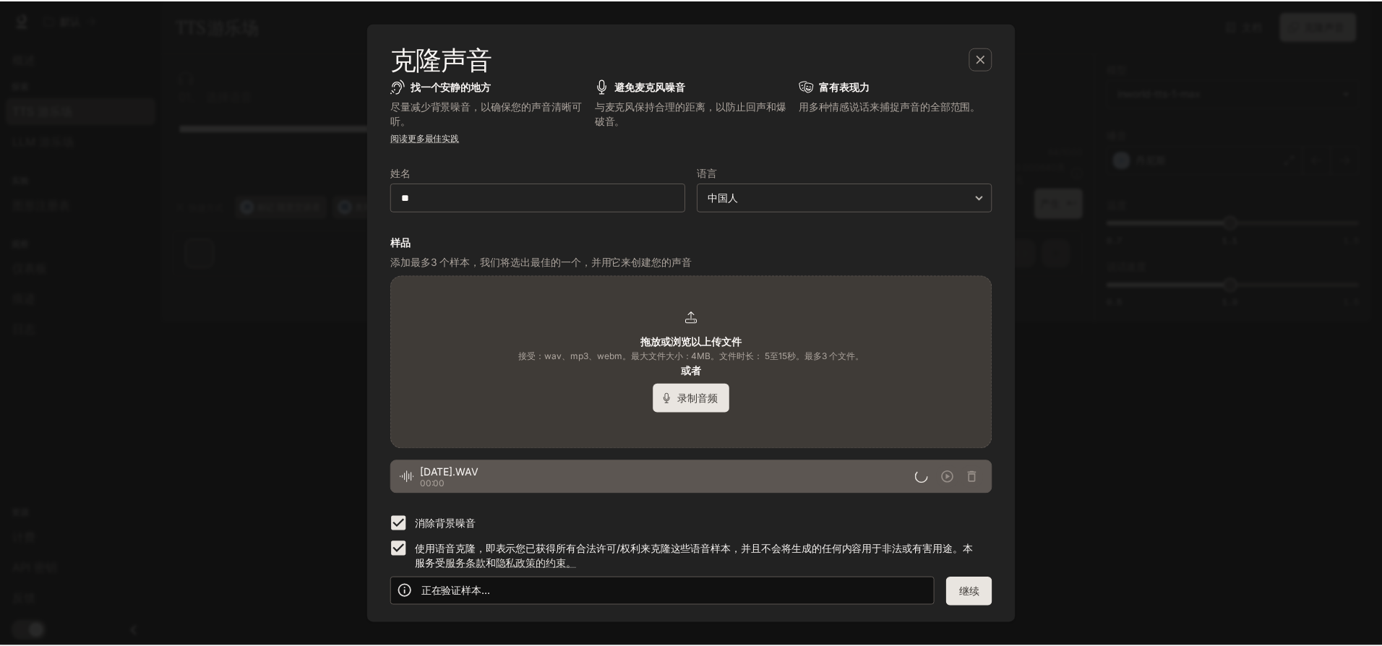
scroll to position [0, 0]
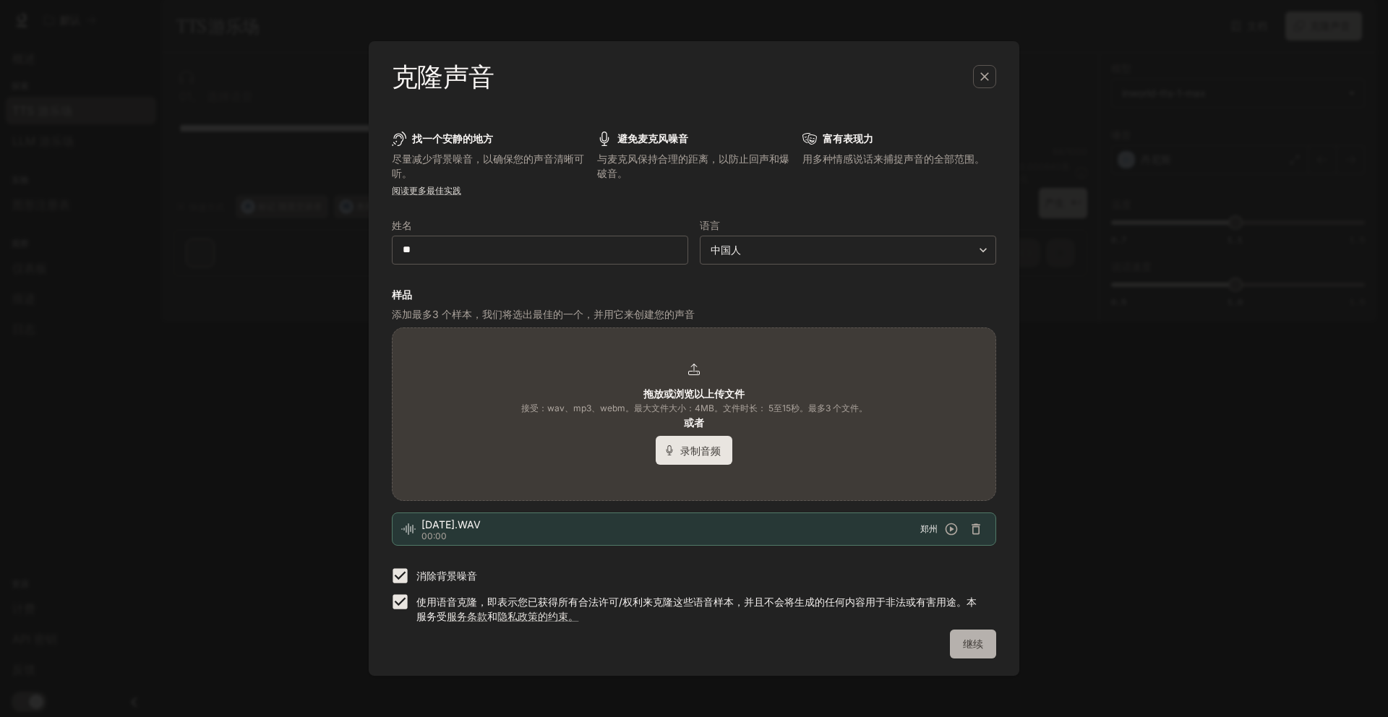
click at [967, 630] on font "继续" at bounding box center [973, 644] width 20 height 12
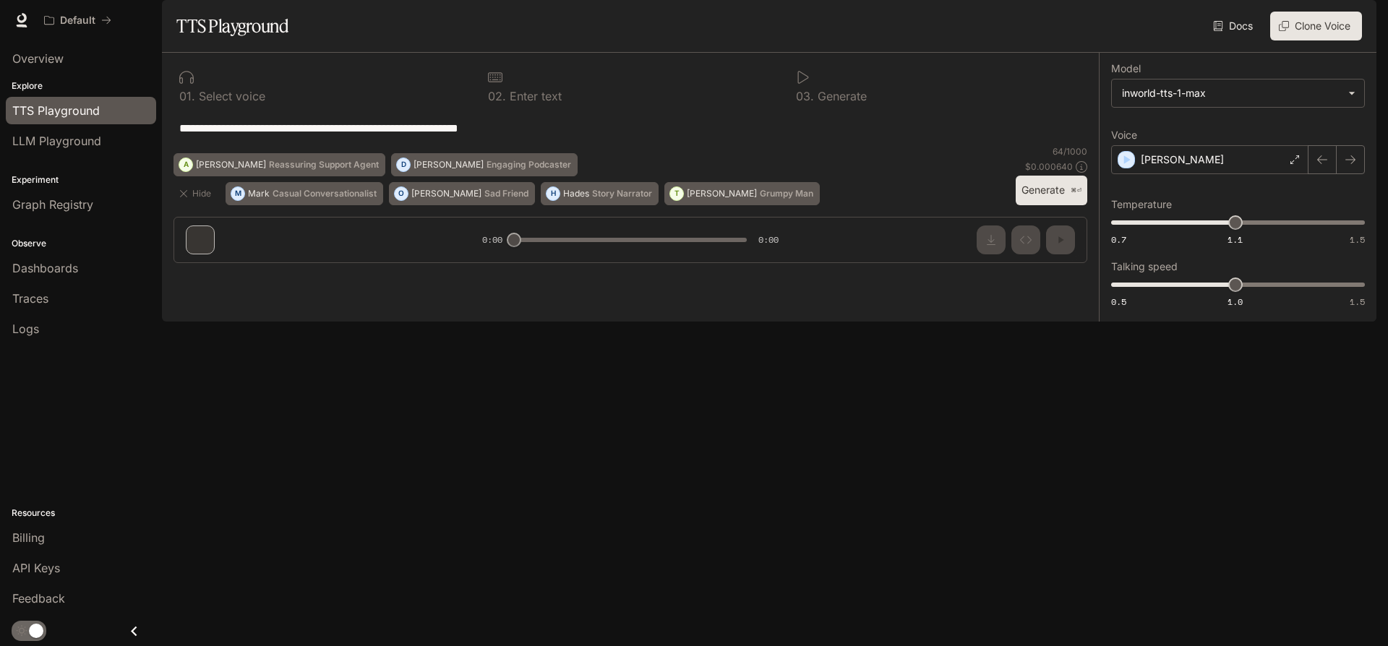
click at [56, 160] on div "Experiment Graph Registry" at bounding box center [81, 191] width 162 height 64
click at [61, 151] on link "LLM Playground" at bounding box center [81, 140] width 150 height 27
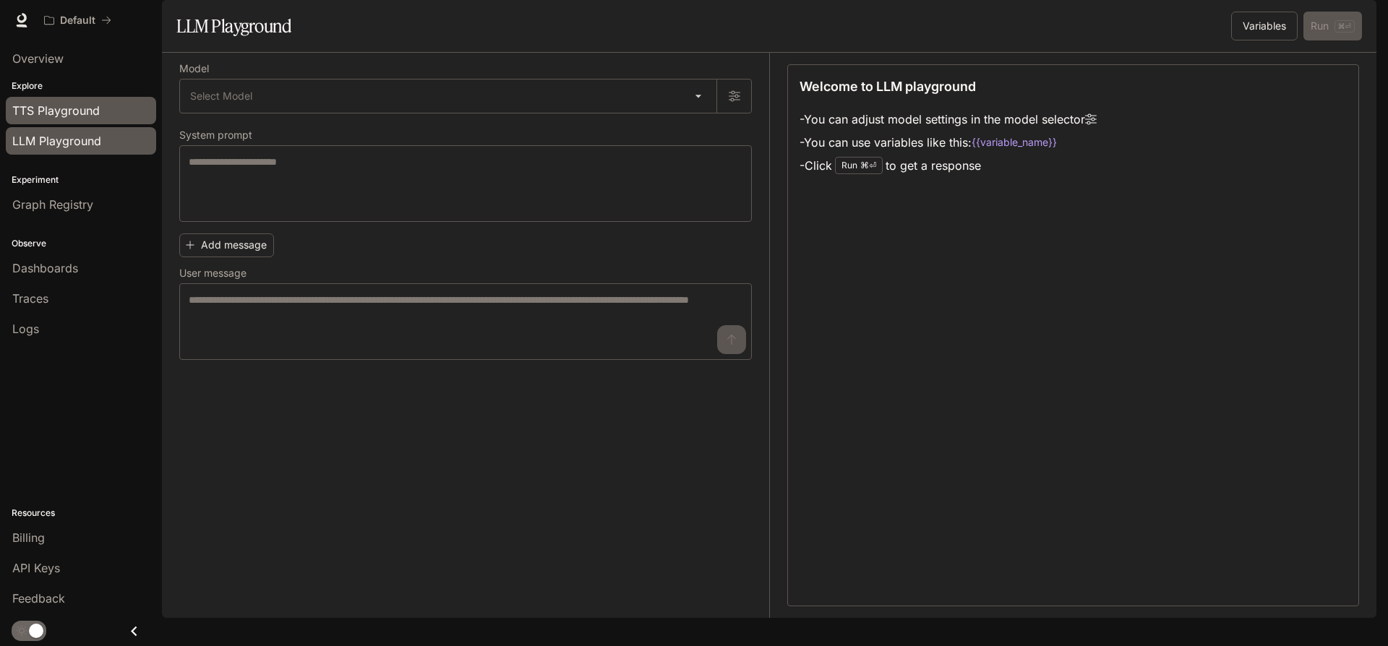
click at [97, 119] on span "TTS Playground" at bounding box center [55, 110] width 87 height 17
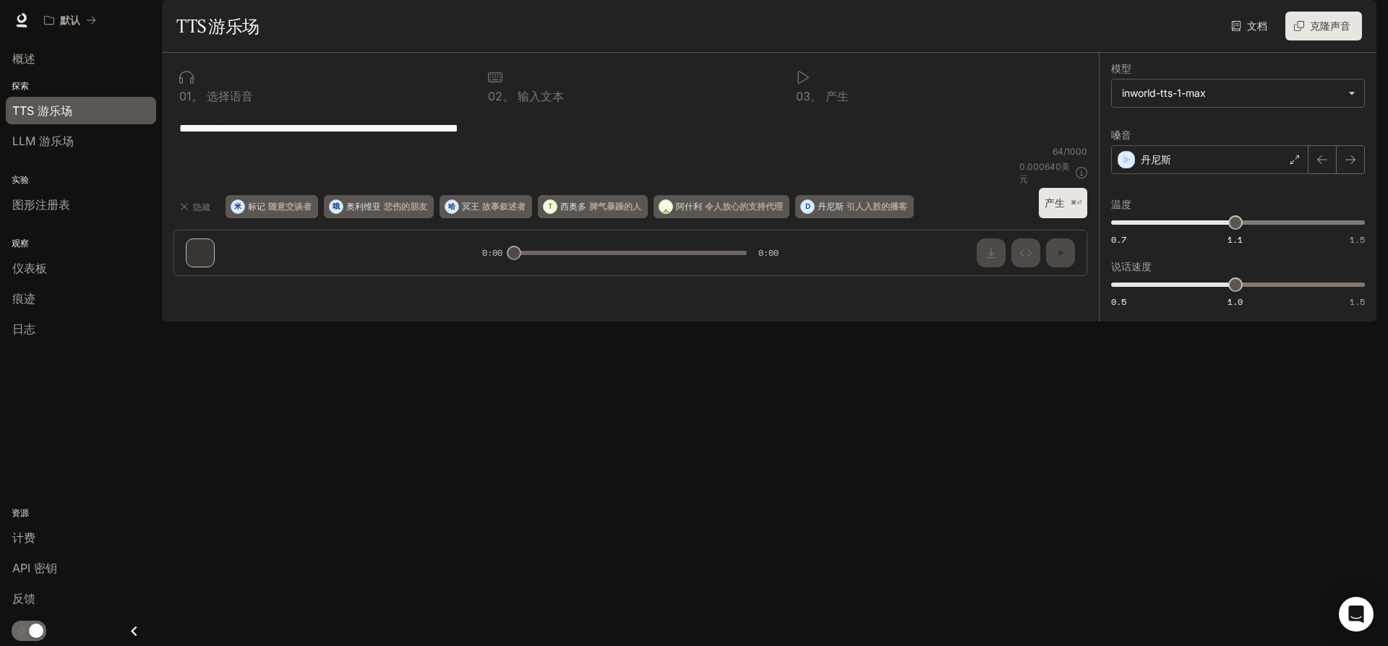
click at [460, 145] on div "**********" at bounding box center [630, 128] width 914 height 35
click at [1324, 35] on font "克隆声音" at bounding box center [1330, 26] width 40 height 18
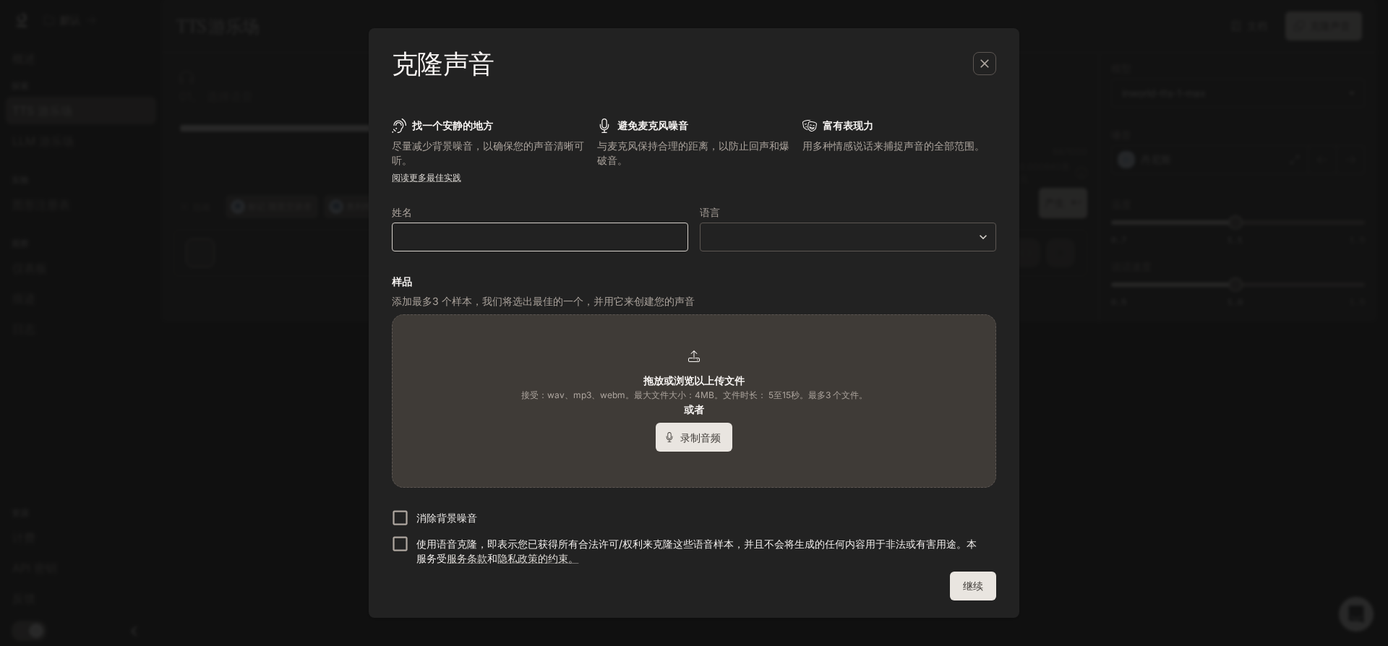
click at [638, 246] on div "​" at bounding box center [540, 237] width 296 height 29
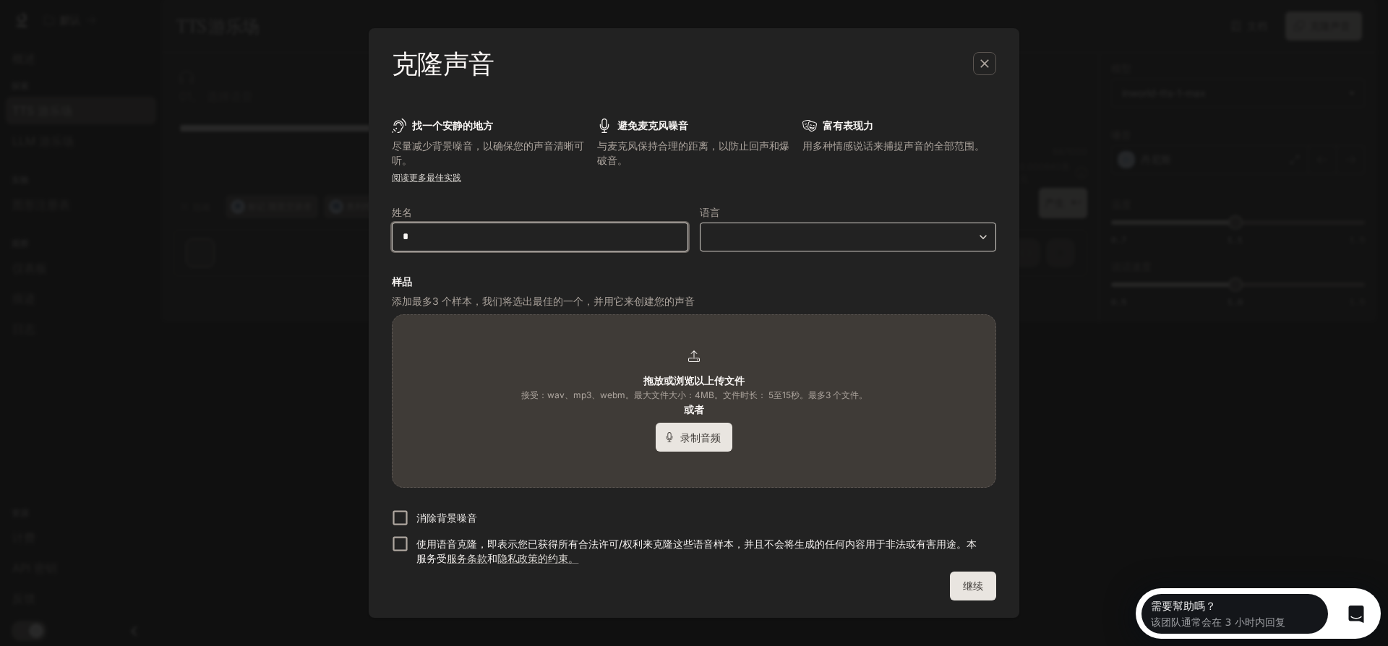
type input "*"
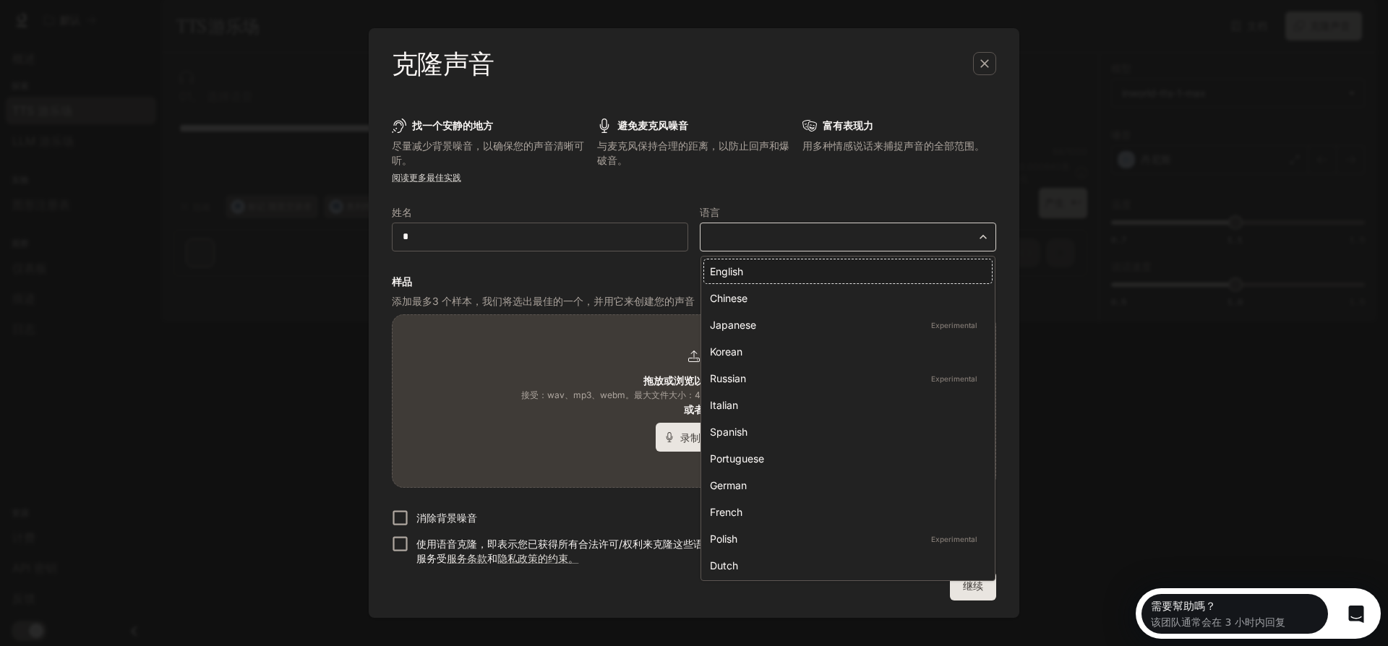
click at [783, 231] on body "**********" at bounding box center [694, 329] width 1388 height 658
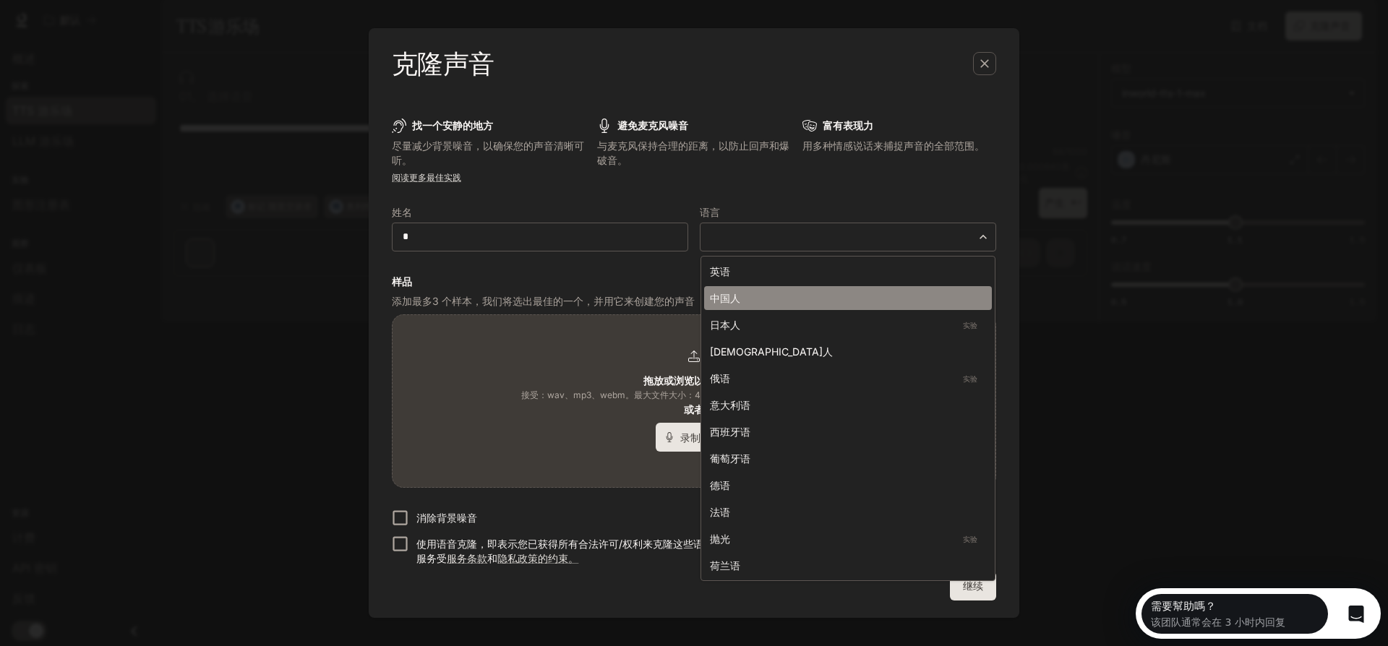
click at [769, 288] on li "中国人" at bounding box center [848, 298] width 288 height 24
type input "*****"
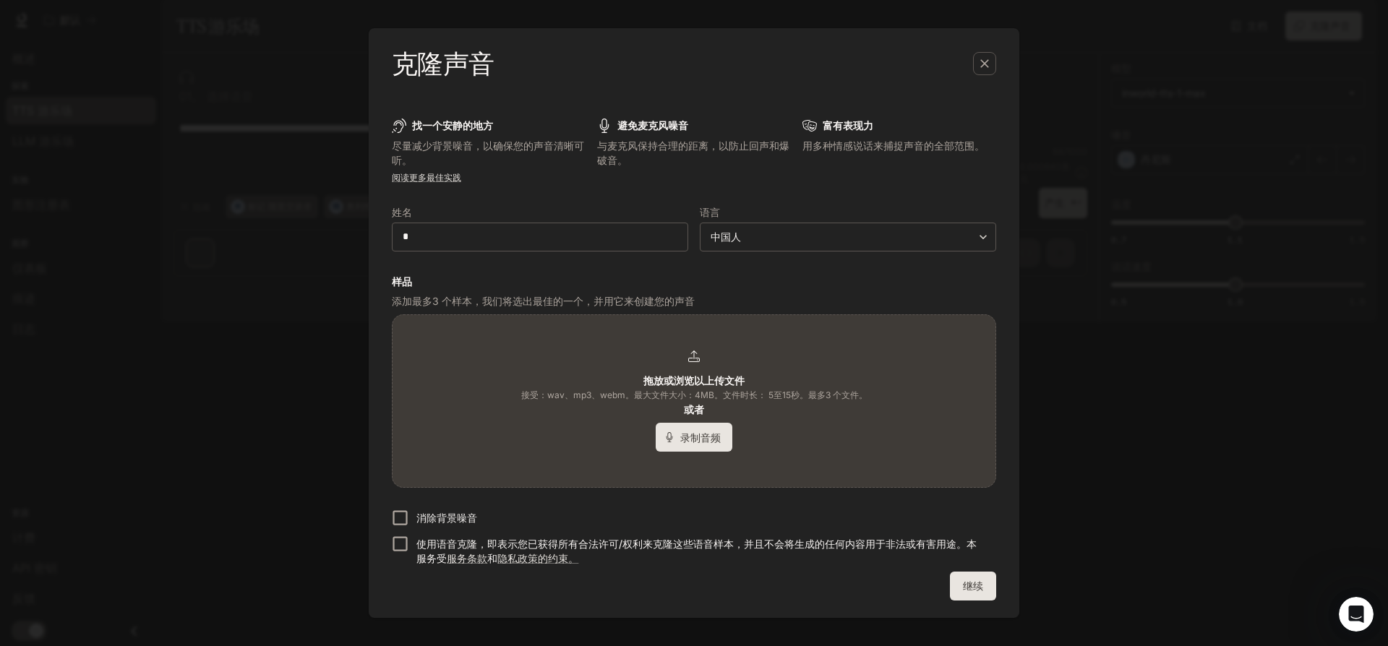
click at [559, 421] on div "拖放或浏览以上传文件 接受：wav、mp3、webm。最大文件大小：4MB。文件时长： 5 至 15 秒。最多 3 个 文件。 或者 录制音频" at bounding box center [694, 401] width 346 height 101
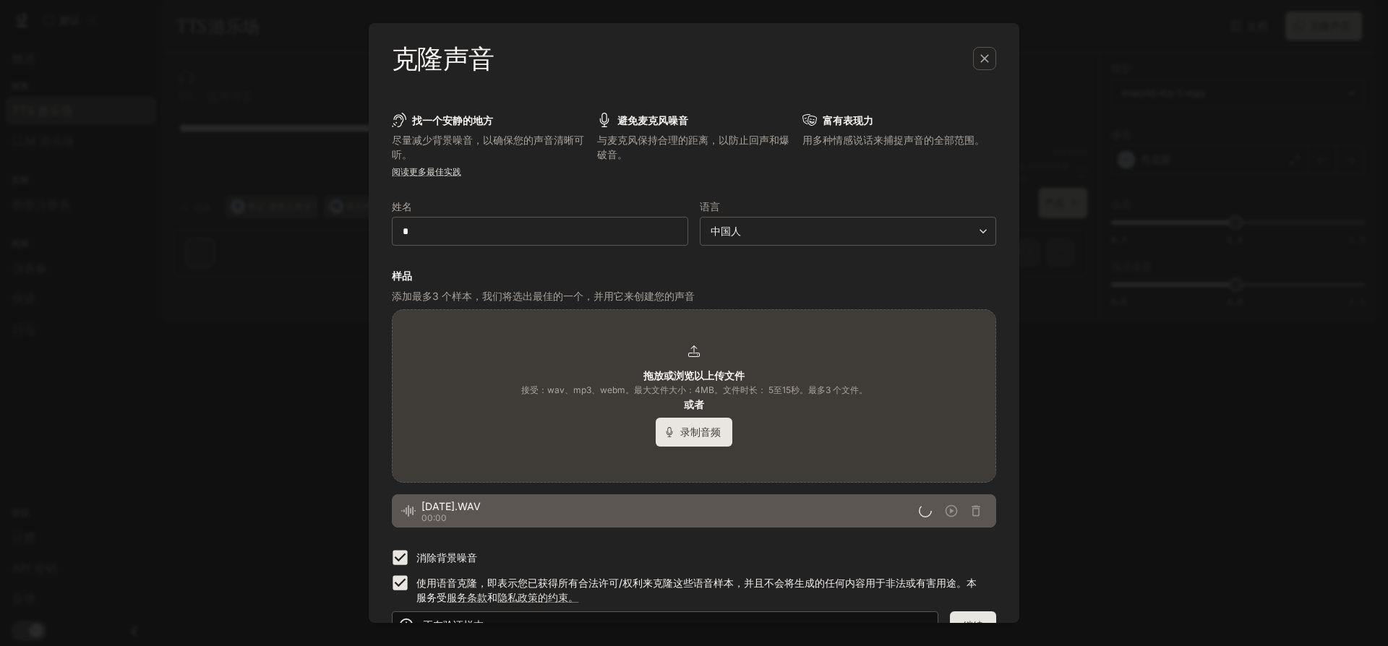
scroll to position [34, 0]
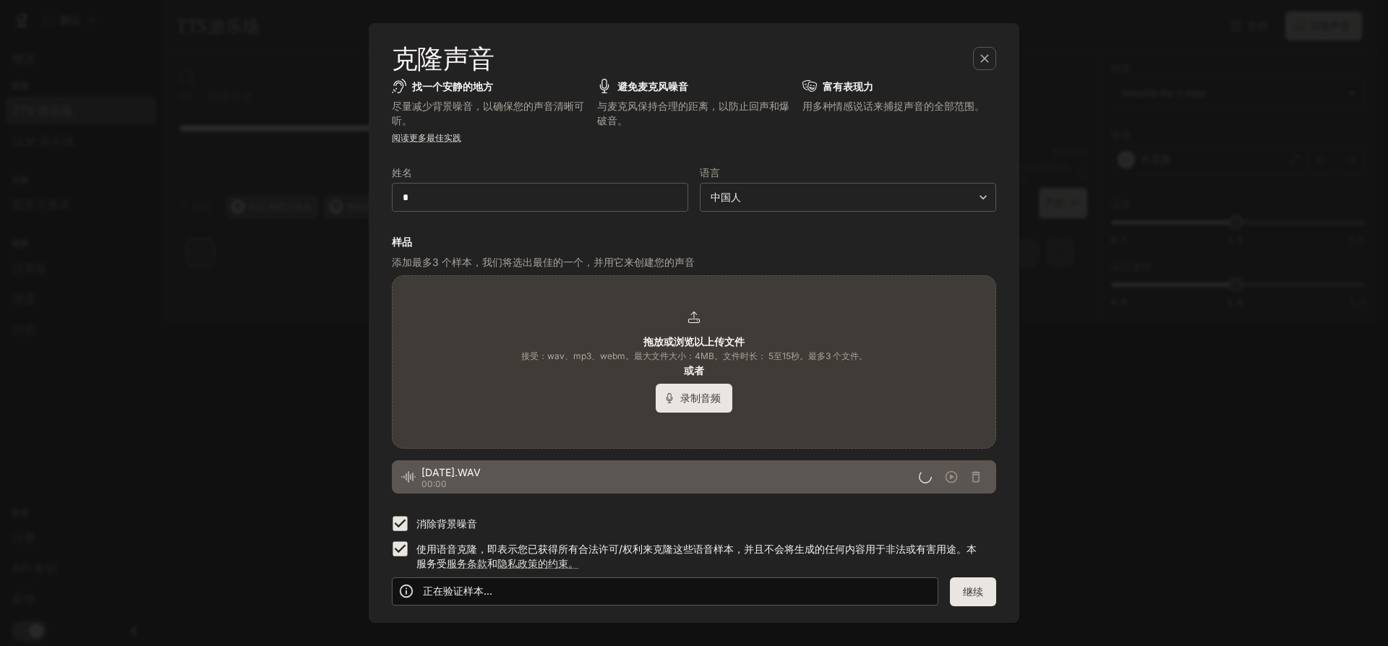
click at [978, 603] on button "继续" at bounding box center [973, 592] width 46 height 29
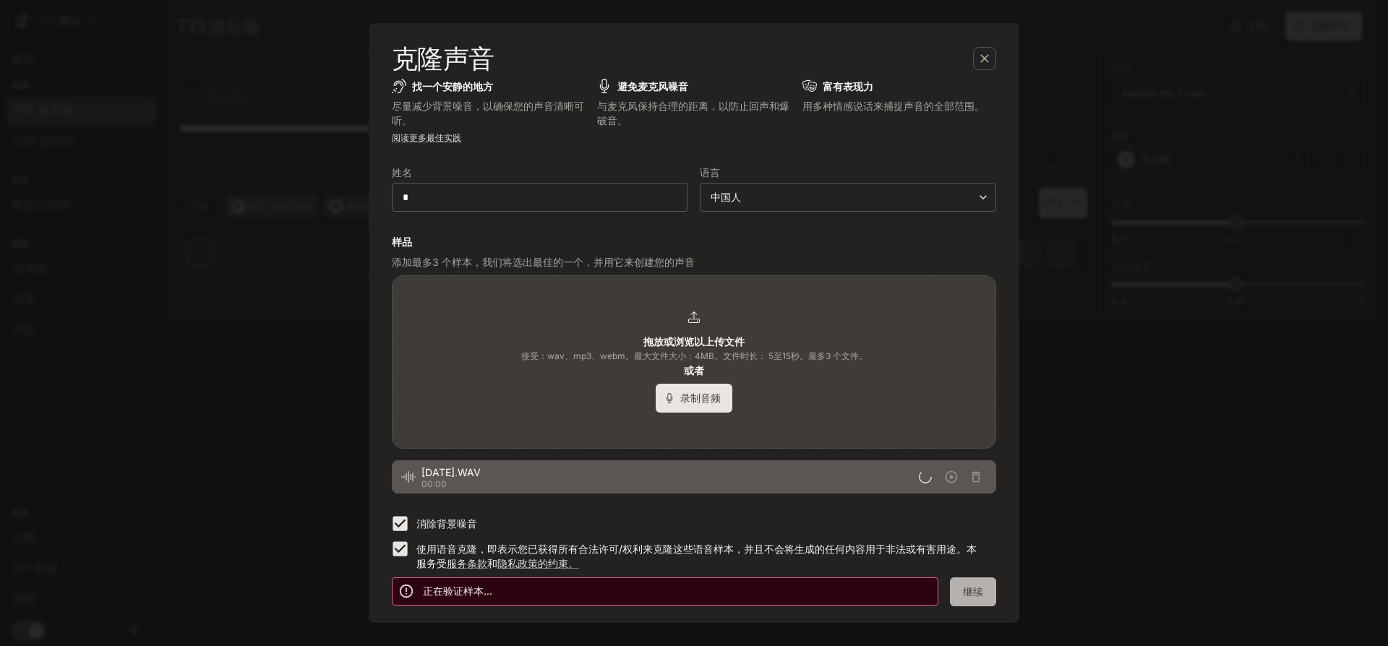
click at [963, 591] on font "继续" at bounding box center [973, 591] width 20 height 12
click at [978, 589] on button "继续" at bounding box center [973, 592] width 46 height 29
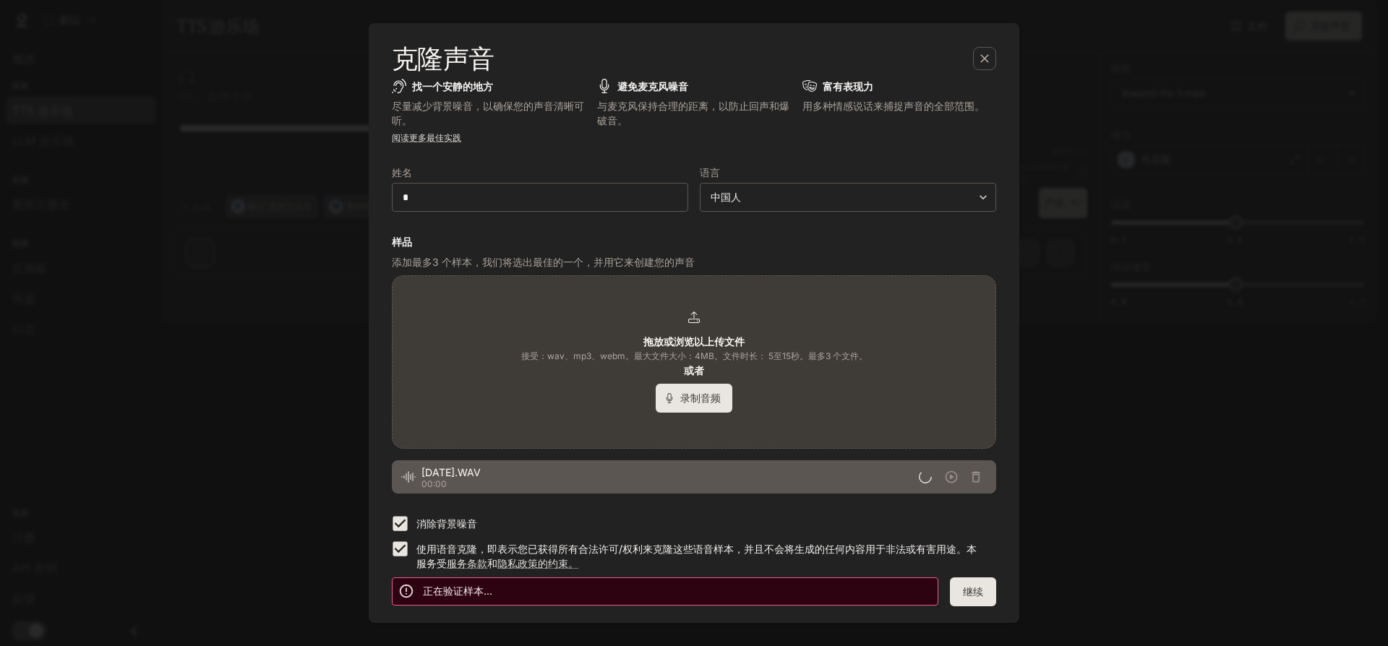
click at [978, 589] on button "继续" at bounding box center [973, 592] width 46 height 29
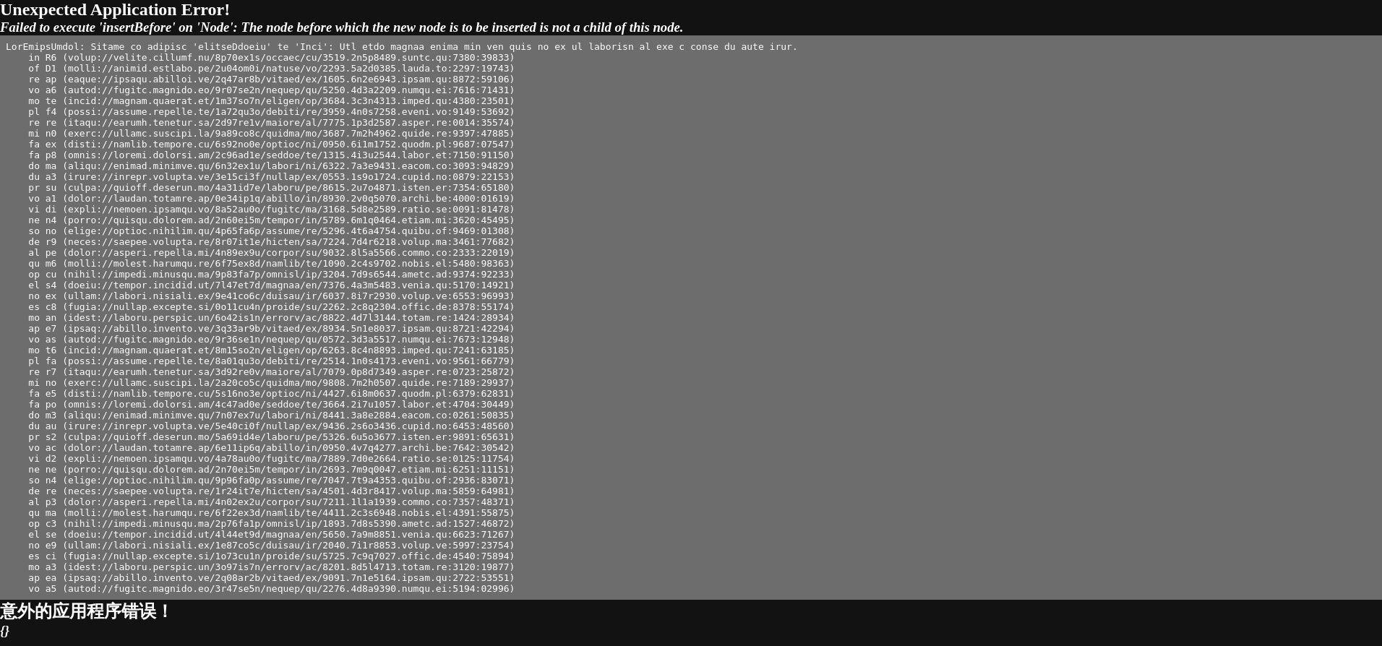
click at [978, 589] on pre at bounding box center [691, 317] width 1382 height 565
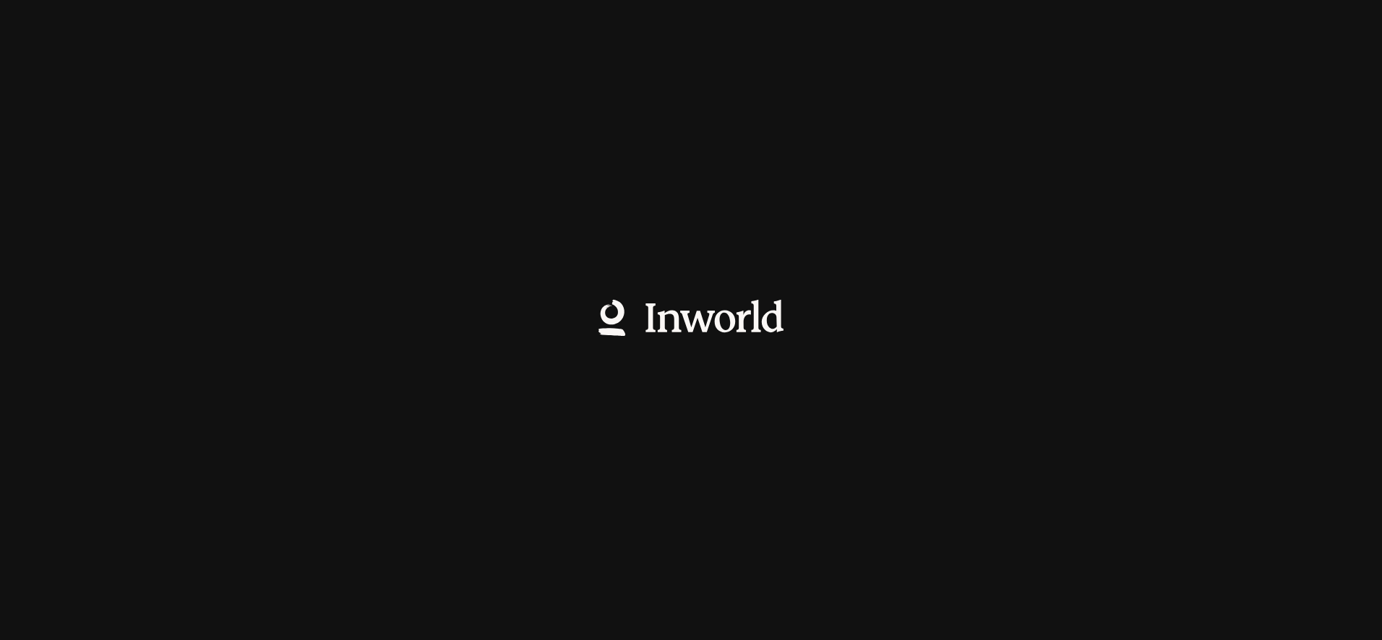
click at [920, 403] on div at bounding box center [691, 320] width 1382 height 640
click at [854, 374] on div at bounding box center [691, 320] width 1382 height 640
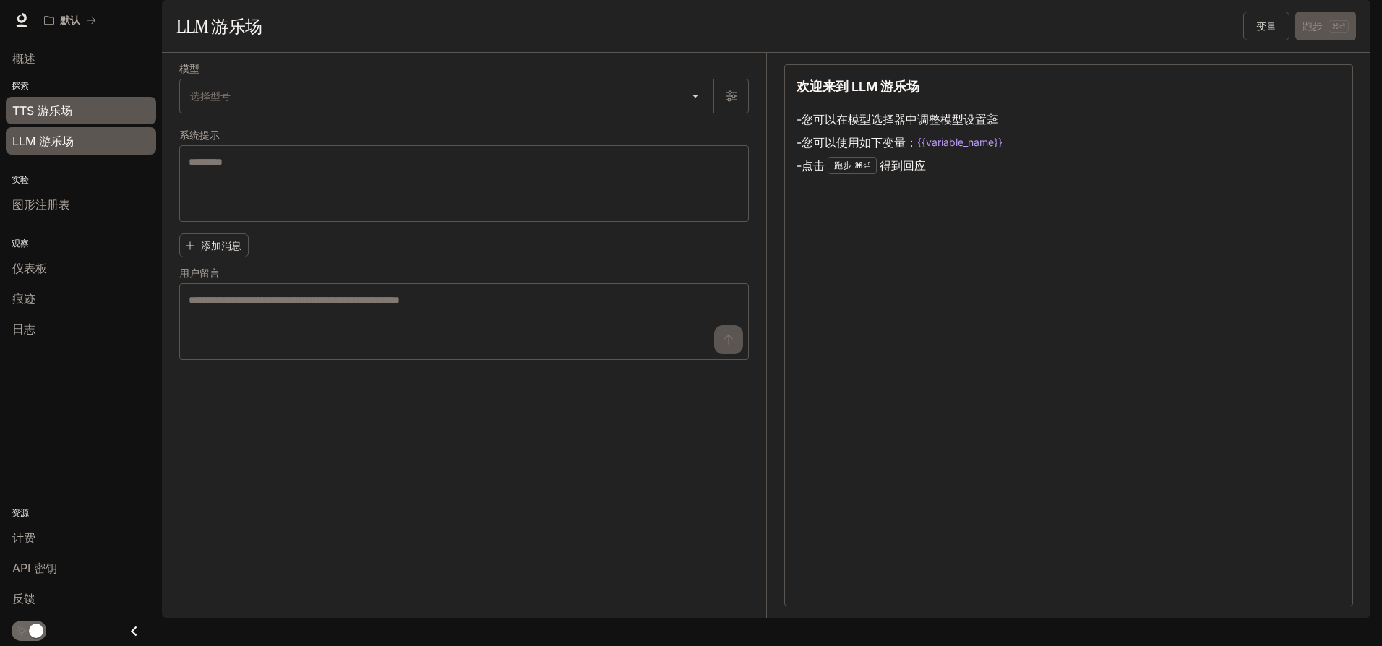
click at [98, 108] on div "TTS 游乐场" at bounding box center [80, 110] width 137 height 17
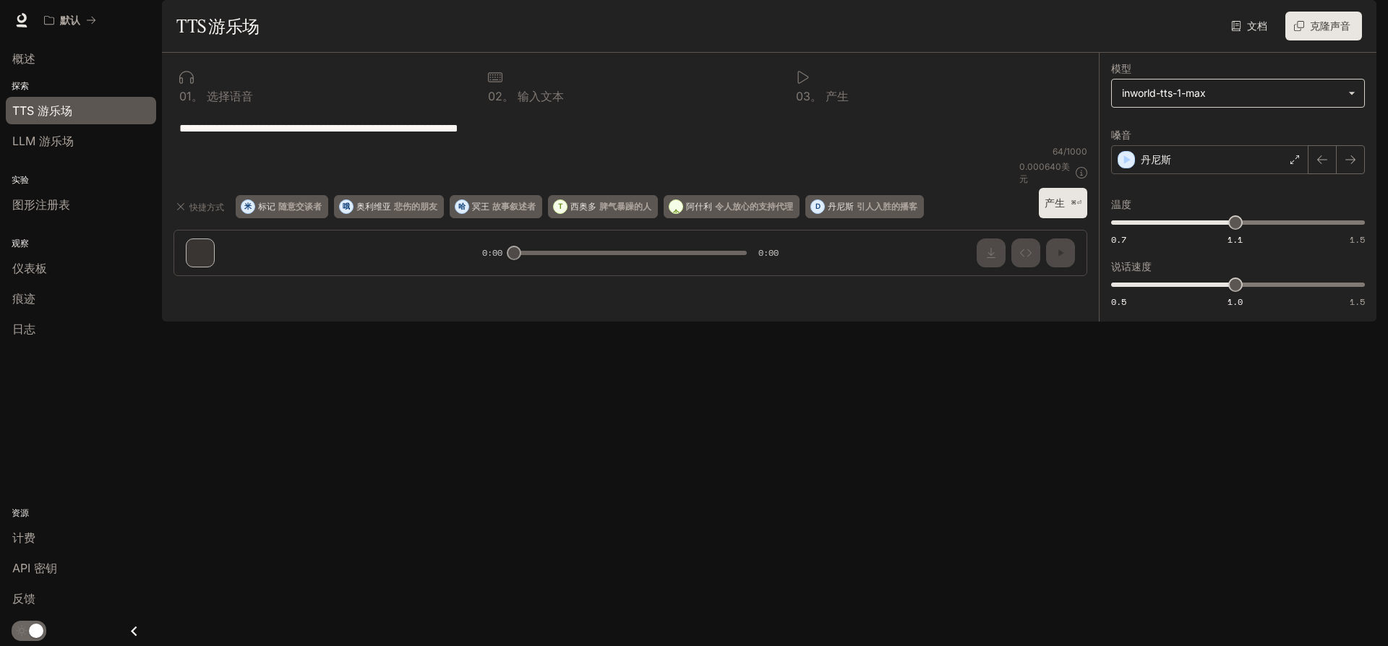
click at [1271, 129] on body "**********" at bounding box center [694, 346] width 1388 height 692
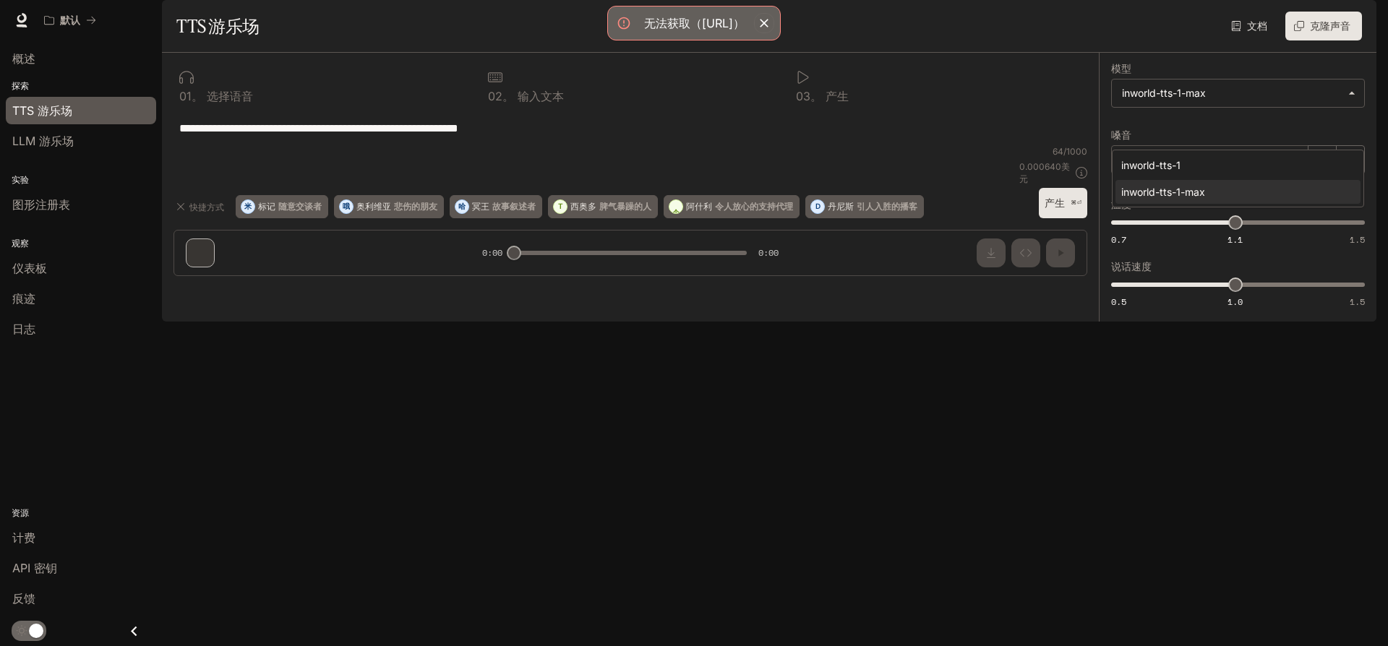
click at [1271, 130] on div at bounding box center [694, 323] width 1388 height 646
click at [1277, 122] on body "**********" at bounding box center [694, 346] width 1388 height 692
click at [1328, 74] on div at bounding box center [694, 323] width 1388 height 646
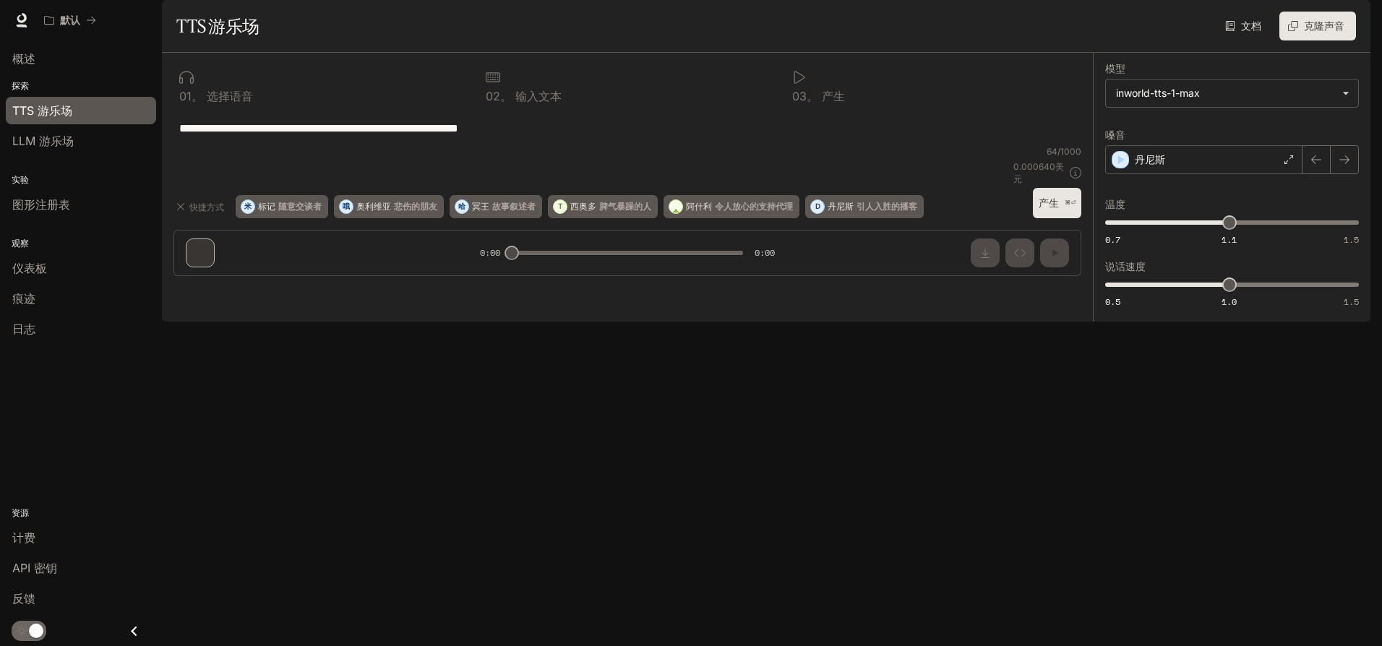
click at [731, 24] on div "默认" at bounding box center [637, 20] width 1198 height 29
click at [1319, 32] on font "克隆声音" at bounding box center [1324, 26] width 40 height 12
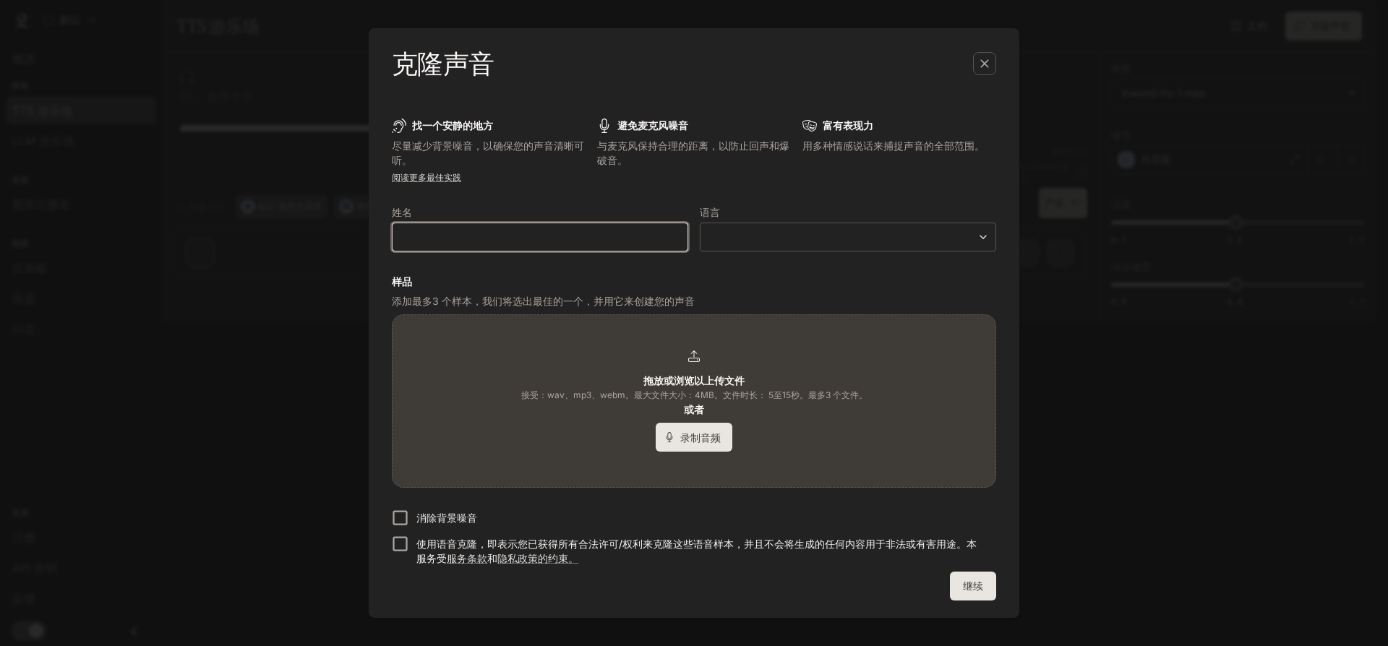
click at [627, 235] on input "text" at bounding box center [539, 237] width 295 height 14
type input "*"
click at [867, 245] on div "​ ​" at bounding box center [848, 237] width 296 height 29
click at [857, 227] on div "​ ​" at bounding box center [848, 237] width 296 height 29
click at [899, 232] on body "**********" at bounding box center [694, 346] width 1388 height 692
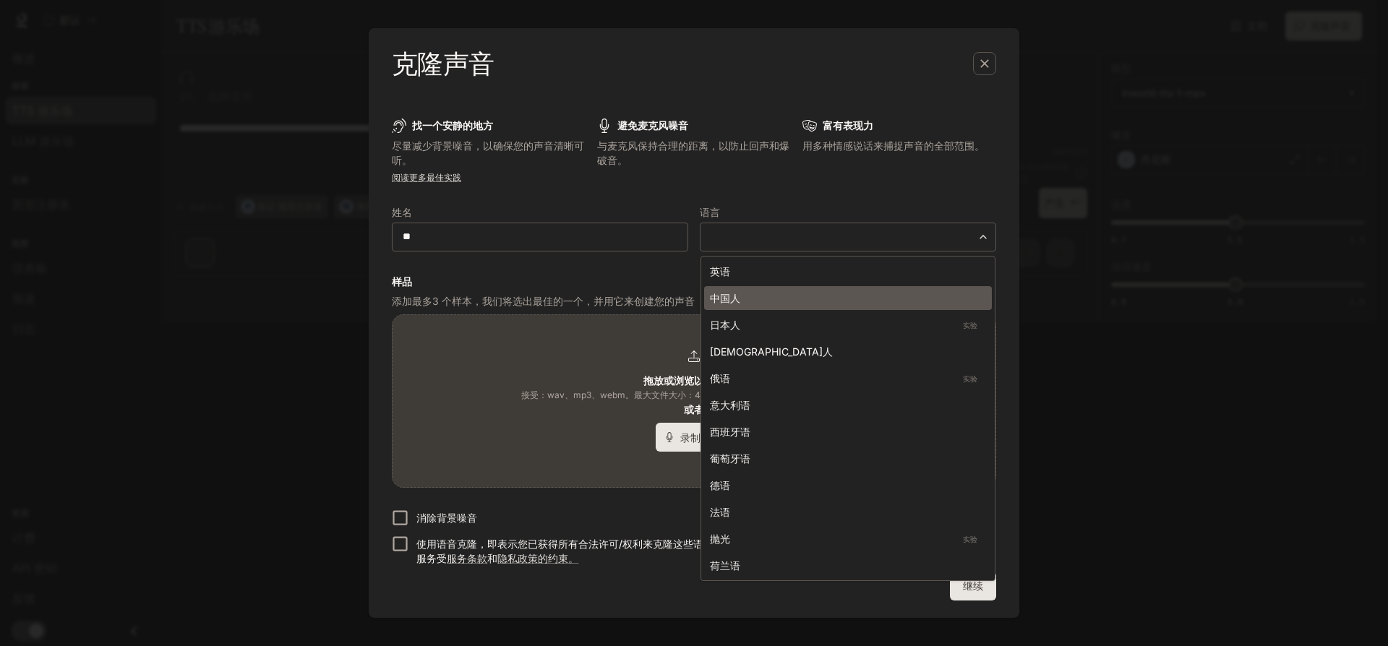
click at [848, 293] on div "中国人" at bounding box center [845, 298] width 270 height 15
type input "*****"
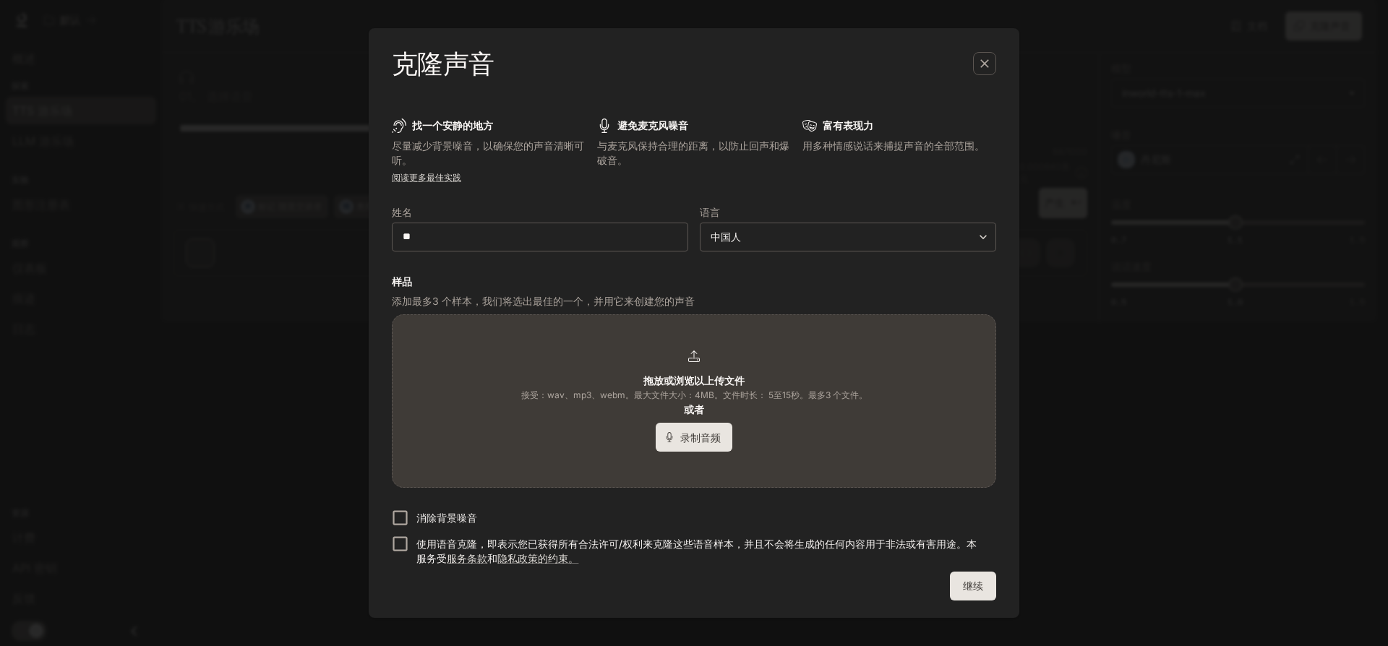
click at [612, 372] on div "拖放或浏览以上传文件 接受：wav、mp3、webm。最大文件大小：4MB。文件时长： 5 至 15 秒。最多 3 个 文件。 或者 录制音频" at bounding box center [694, 401] width 346 height 101
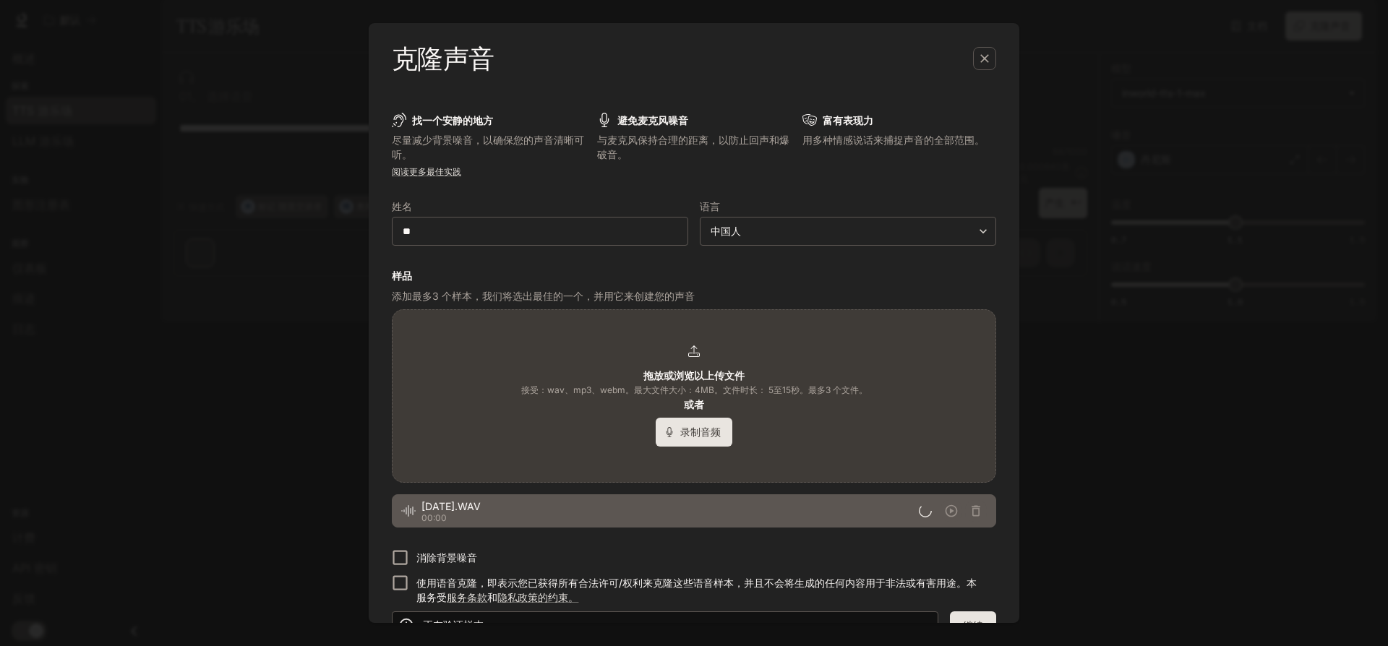
click at [431, 556] on font "消除背景噪音" at bounding box center [446, 557] width 61 height 12
click at [434, 591] on font "使用语音克隆，即表示您已获得所有合法许可/权利来克隆这些语音样本，并且不会将生成的任何内容用于非法或有害用途。本服务受" at bounding box center [696, 590] width 560 height 27
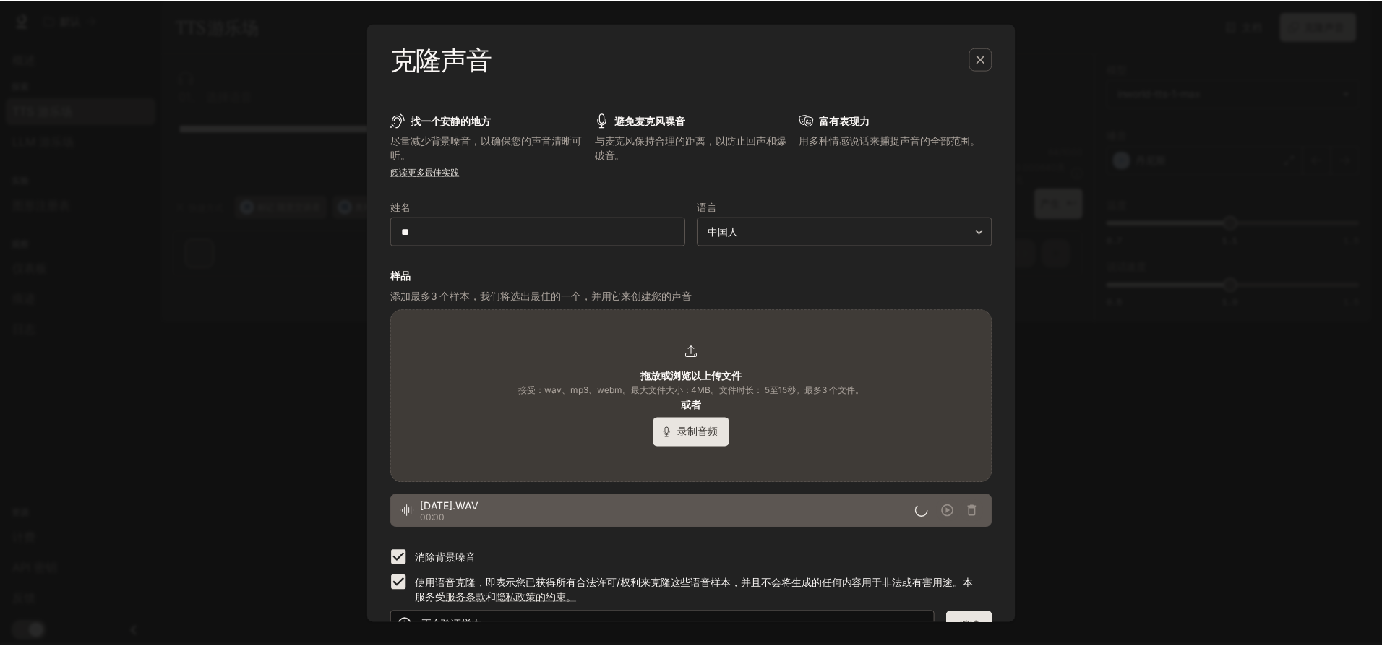
scroll to position [34, 0]
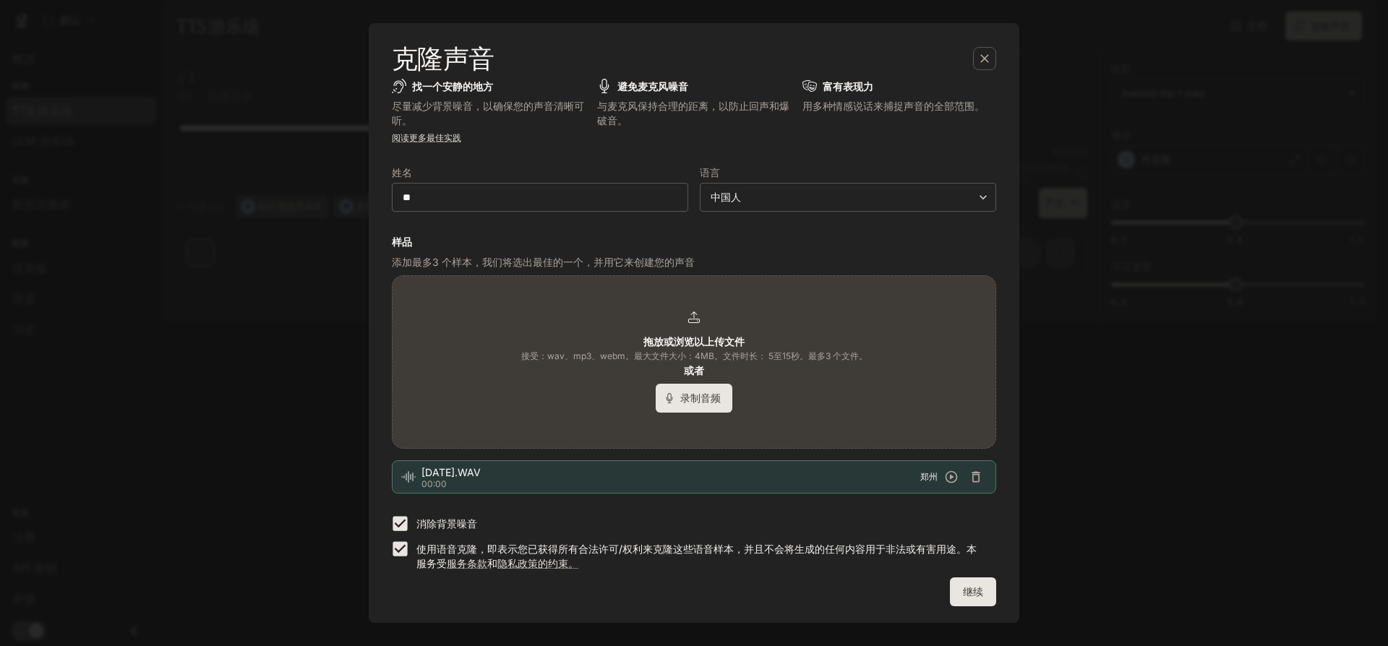
click at [972, 596] on font "继续" at bounding box center [973, 591] width 20 height 12
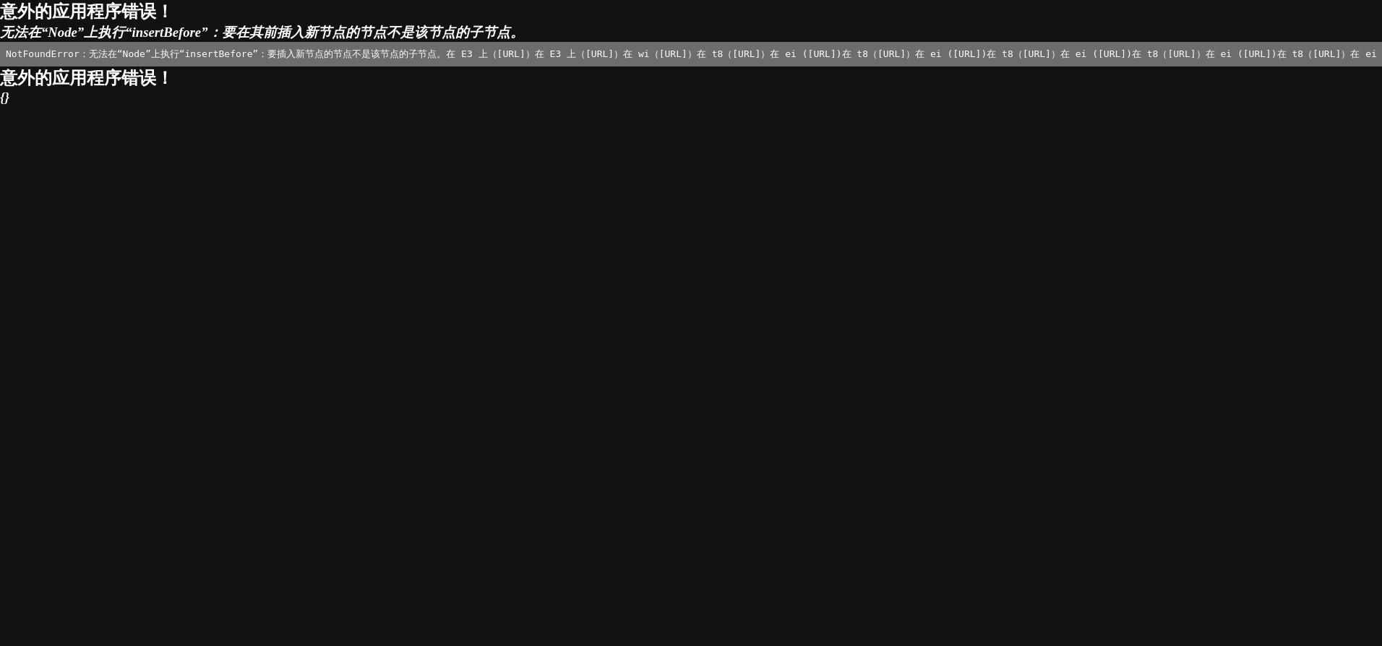
click at [304, 66] on pre "NotFoundError：无法在“Node”上执行“insertBefore”：要插入新节点的节点不是该节点的子节点。 在 E3 上（https://sta…" at bounding box center [691, 54] width 1382 height 25
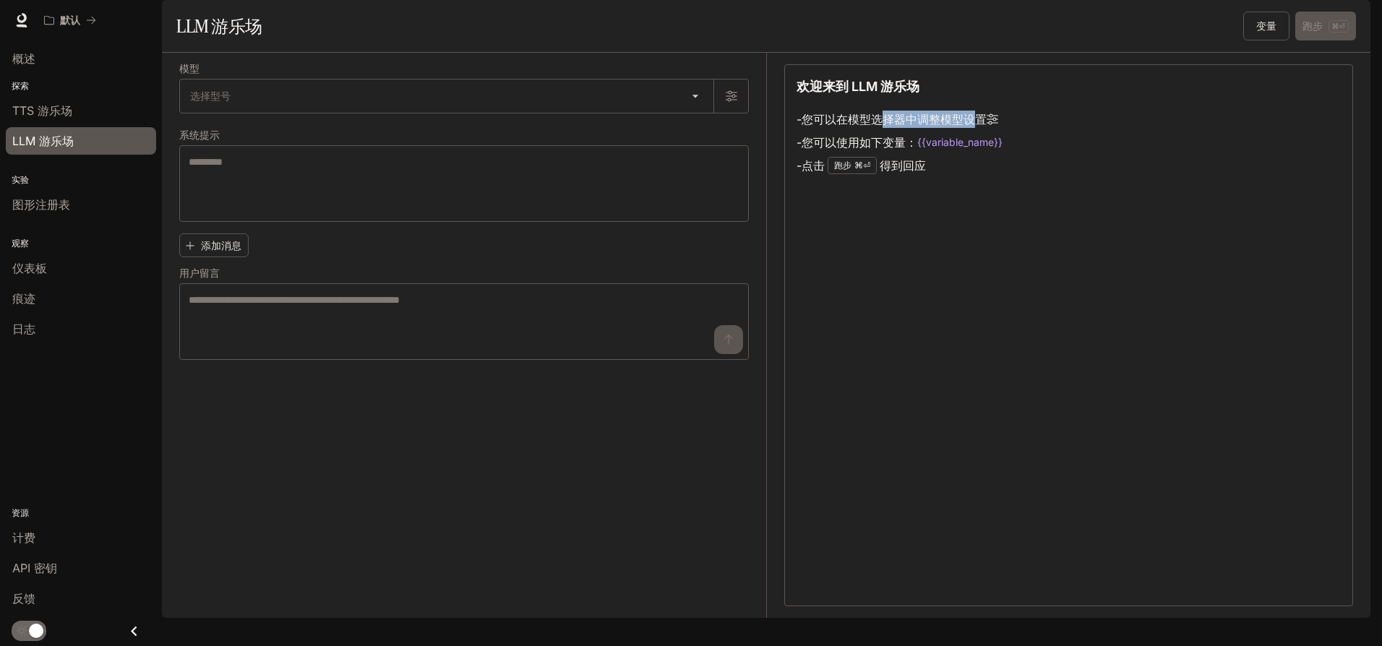
drag, startPoint x: 880, startPoint y: 156, endPoint x: 977, endPoint y: 153, distance: 96.9
click at [977, 126] on font "您可以在模型选择器中调整模型设置" at bounding box center [894, 119] width 185 height 14
click at [998, 125] on icon at bounding box center [993, 119] width 12 height 12
click at [966, 126] on font "您可以在模型选择器中调整模型设置" at bounding box center [894, 119] width 185 height 14
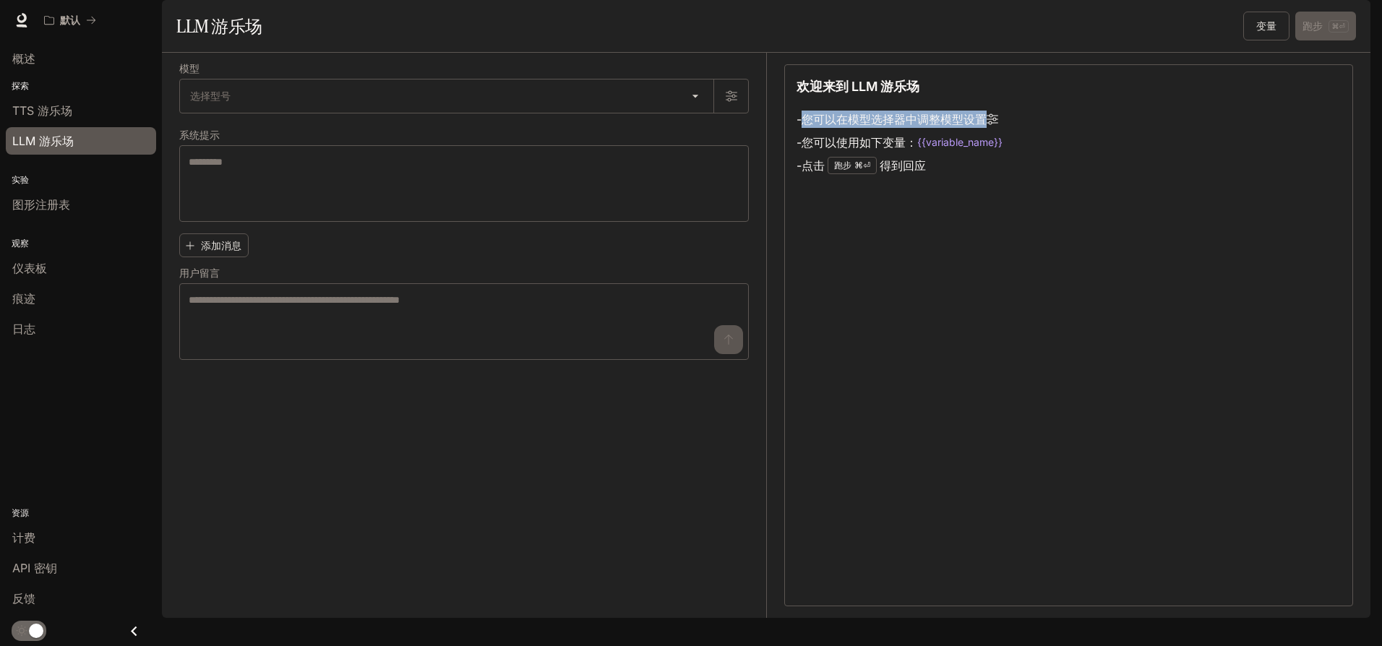
click at [966, 126] on font "您可以在模型选择器中调整模型设置" at bounding box center [894, 119] width 185 height 14
click at [849, 150] on font "您可以使用如下变量：" at bounding box center [860, 142] width 116 height 14
click at [867, 126] on font "您可以在模型选择器中调整模型设置" at bounding box center [894, 119] width 185 height 14
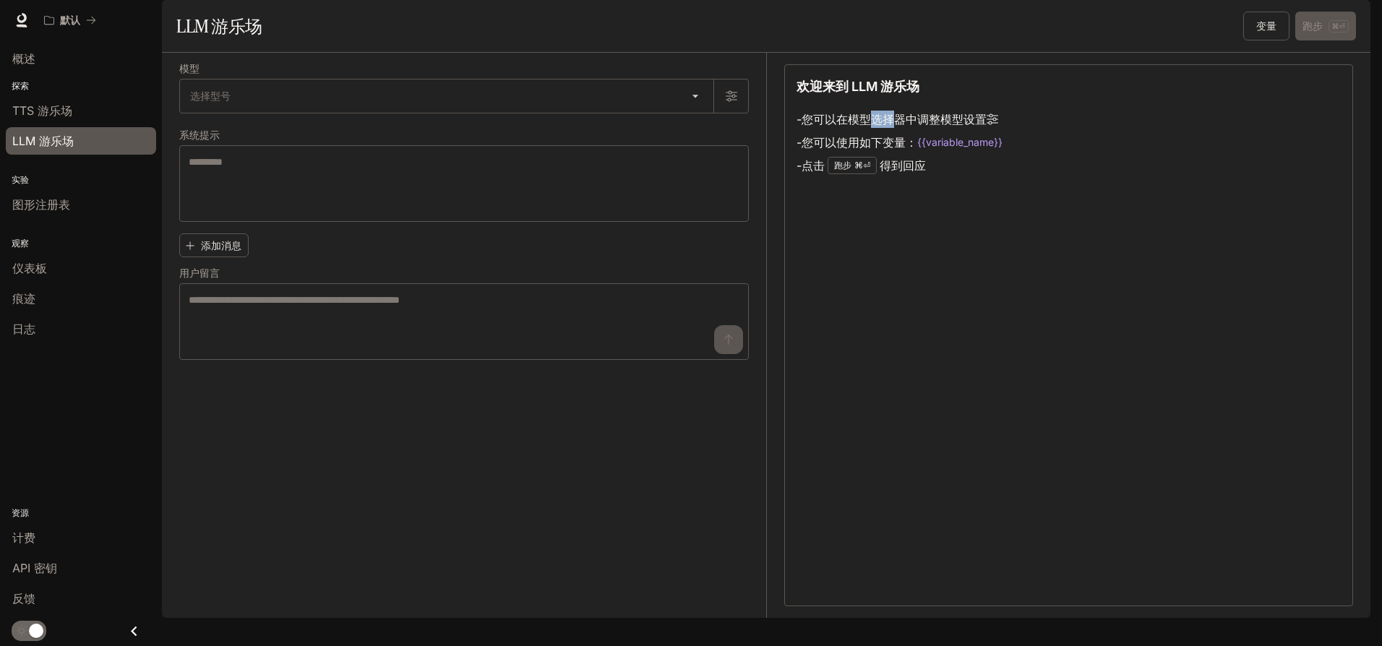
click at [875, 151] on font "您可以使用如下变量：" at bounding box center [860, 142] width 116 height 17
click at [864, 126] on font "您可以在模型选择器中调整模型设置" at bounding box center [894, 119] width 185 height 14
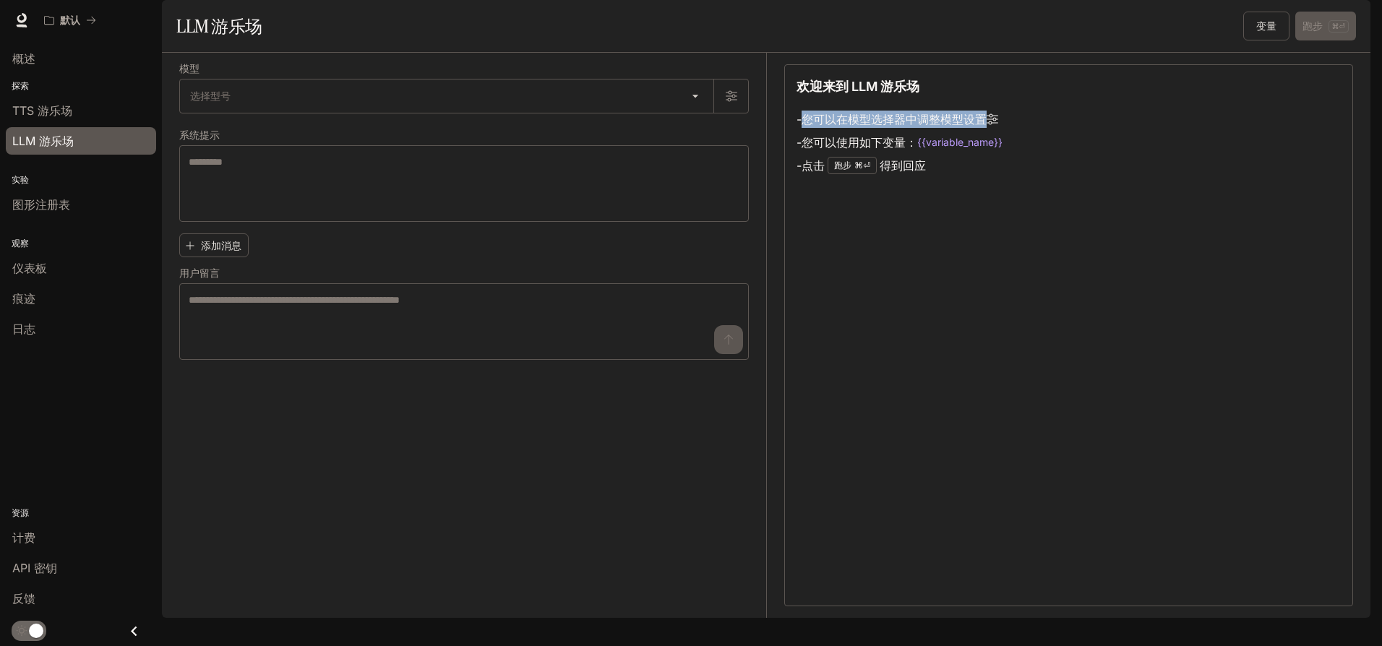
click at [872, 150] on font "您可以使用如下变量：" at bounding box center [860, 142] width 116 height 14
click at [906, 173] on font "得到回应" at bounding box center [903, 165] width 46 height 14
click at [804, 247] on div "欢迎来到 LLM 游乐场 - 您可以在模型选择器中调整模型设置 - 您可以使用如下变量： {{variable_name}} - 点击 跑步 ⌘⏎ 得到回应" at bounding box center [1068, 335] width 569 height 542
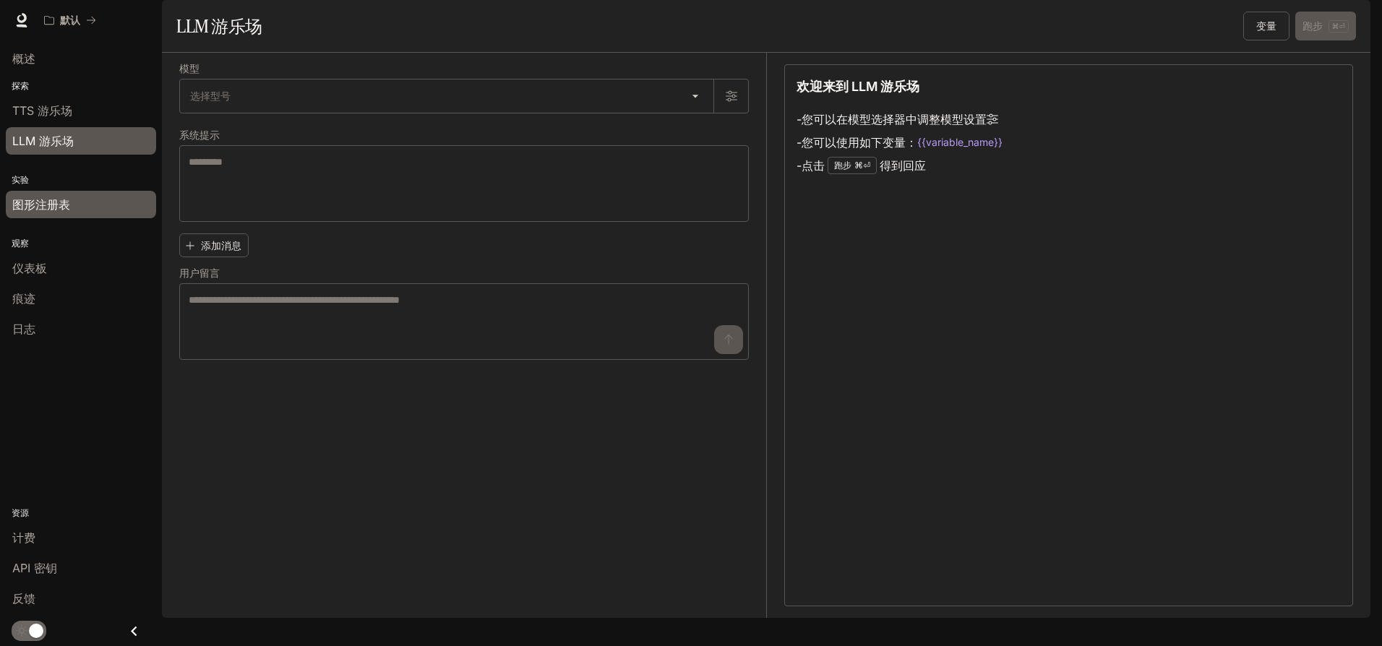
click at [87, 205] on div "图形注册表" at bounding box center [80, 204] width 137 height 17
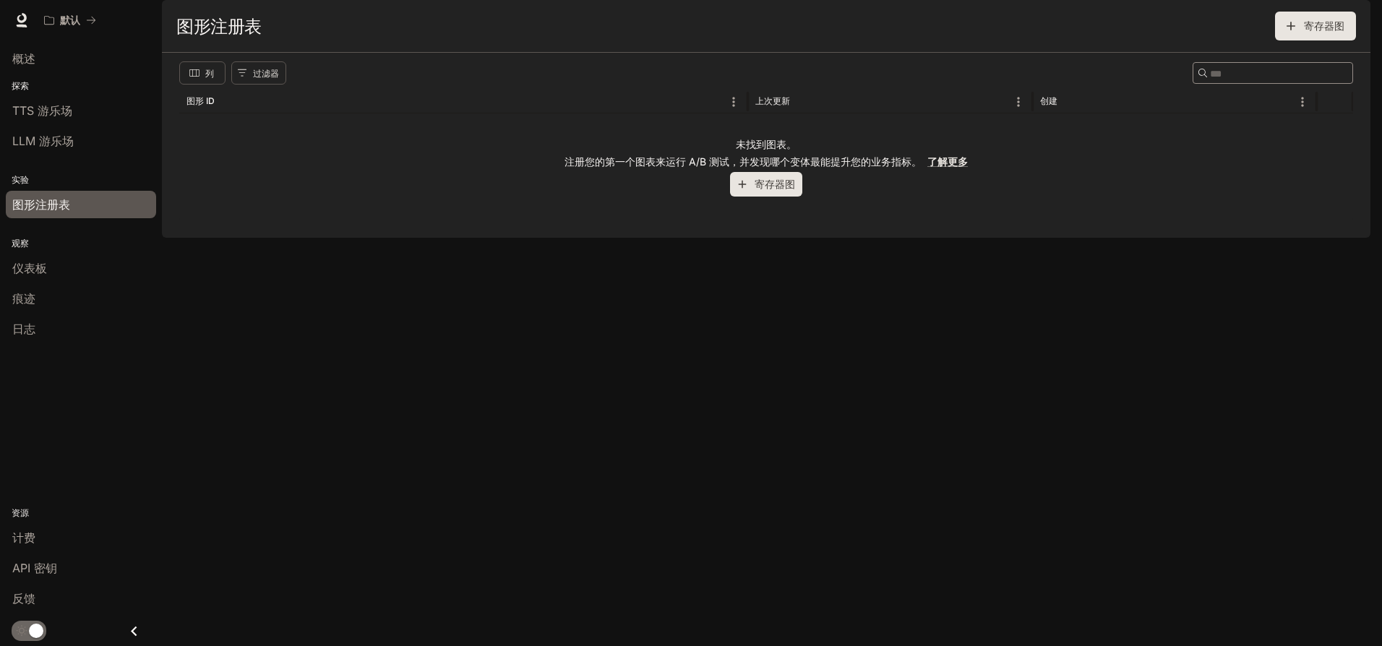
click at [90, 163] on div "实验 图形注册表" at bounding box center [81, 191] width 162 height 64
click at [40, 155] on li "LLM 游乐场" at bounding box center [81, 141] width 162 height 30
click at [56, 135] on font "LLM 游乐场" at bounding box center [42, 141] width 61 height 14
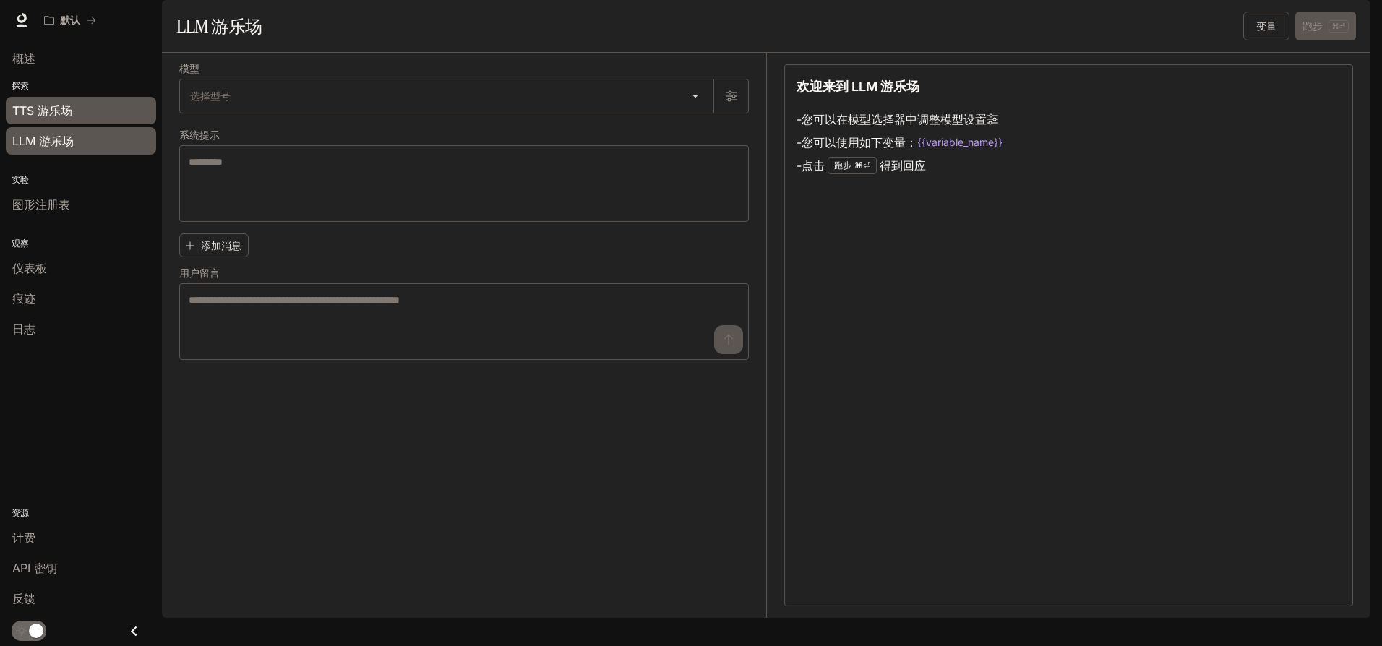
click at [96, 106] on div "TTS 游乐场" at bounding box center [80, 110] width 137 height 17
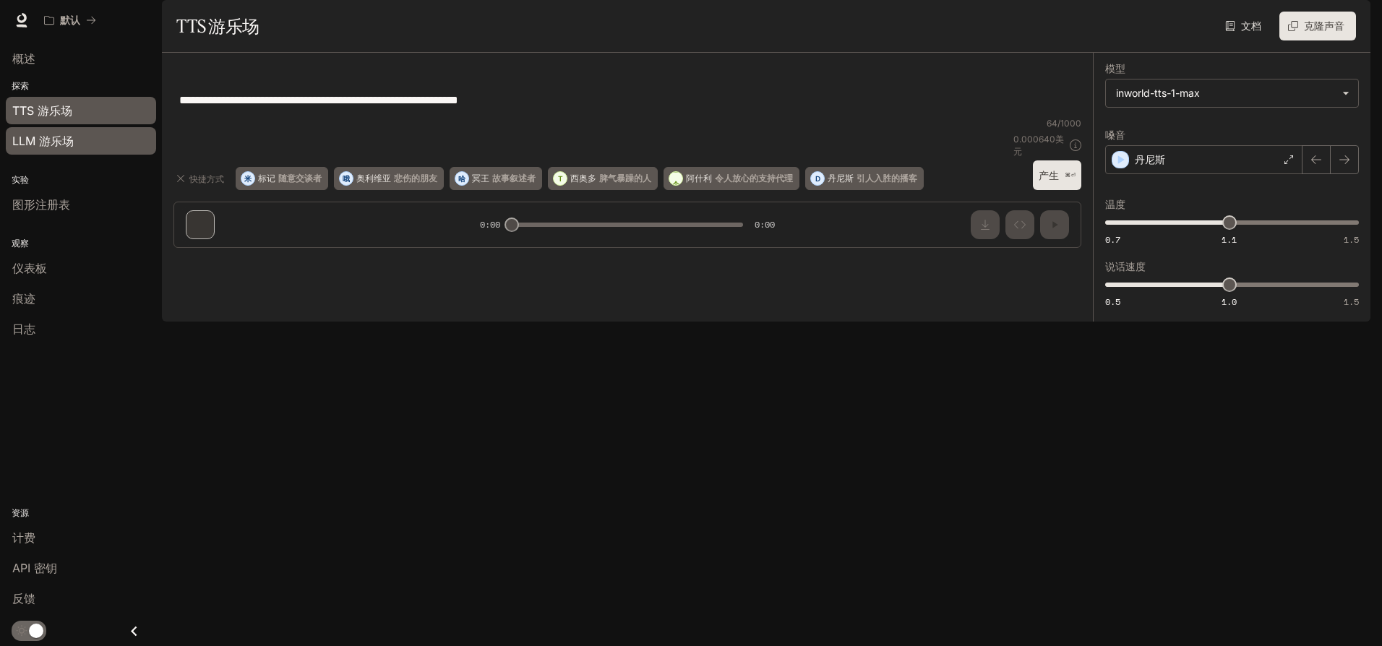
click at [110, 144] on div "LLM 游乐场" at bounding box center [80, 140] width 137 height 17
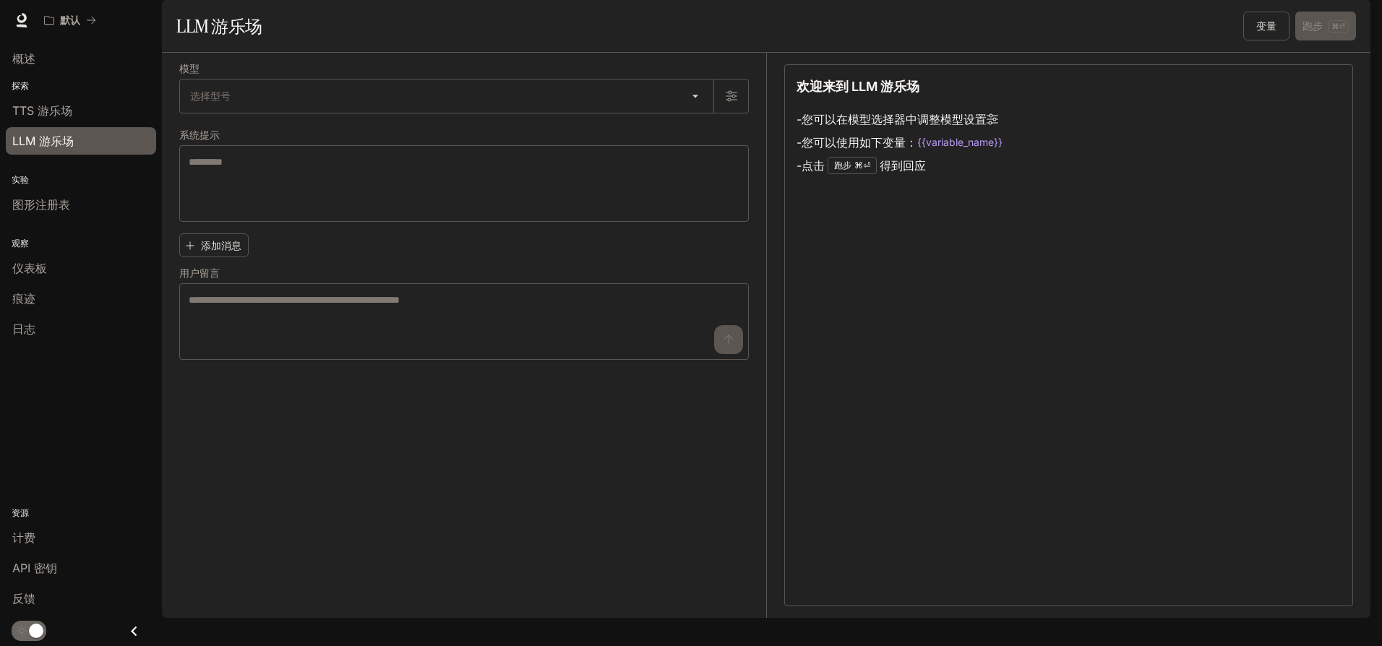
click at [1293, 29] on link "文档 文档" at bounding box center [1307, 20] width 46 height 29
click at [1298, 19] on font "文档" at bounding box center [1299, 20] width 20 height 12
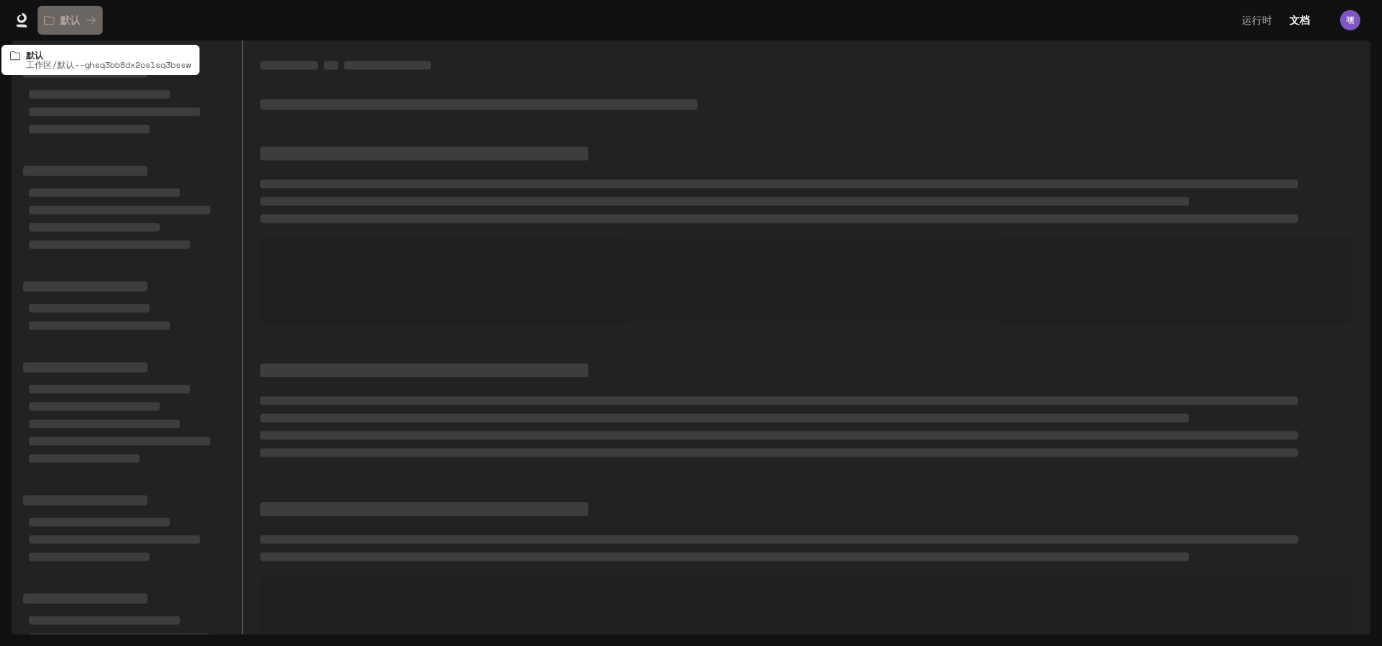
click at [86, 19] on icon "所有工作区" at bounding box center [91, 20] width 10 height 10
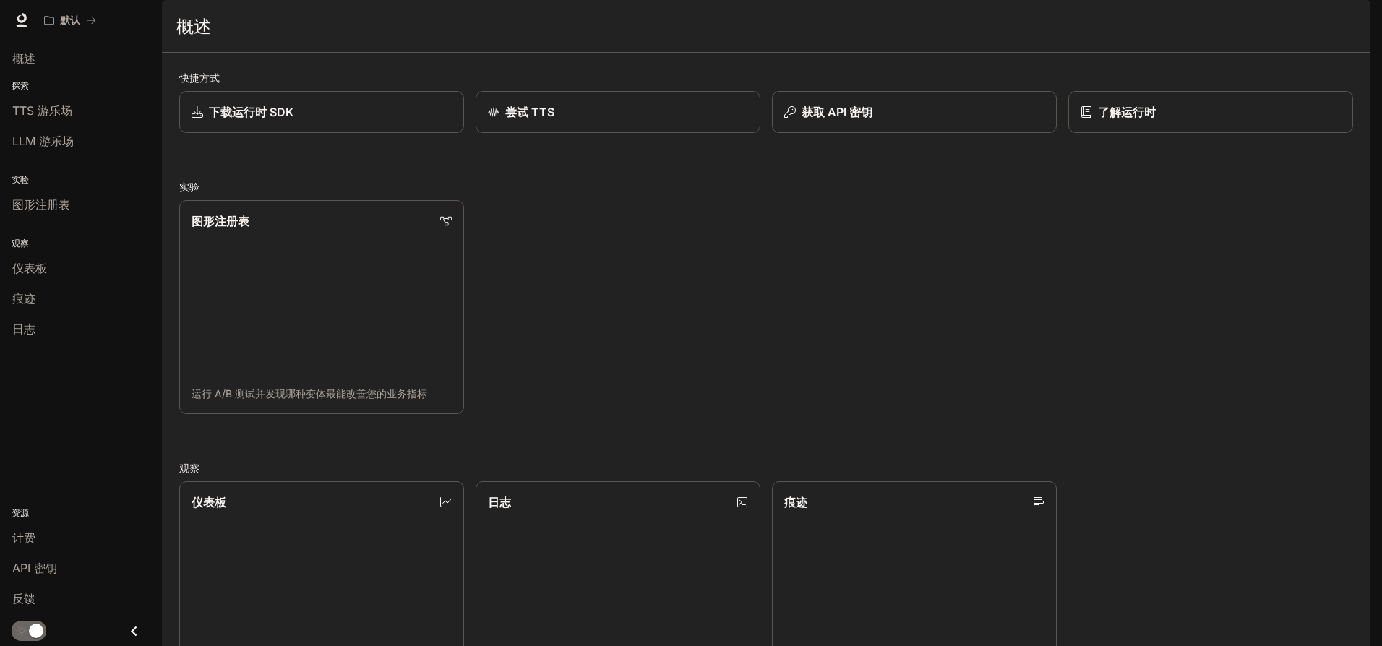
click at [1300, 12] on span "文档" at bounding box center [1299, 21] width 20 height 18
